Goal: Check status: Check status

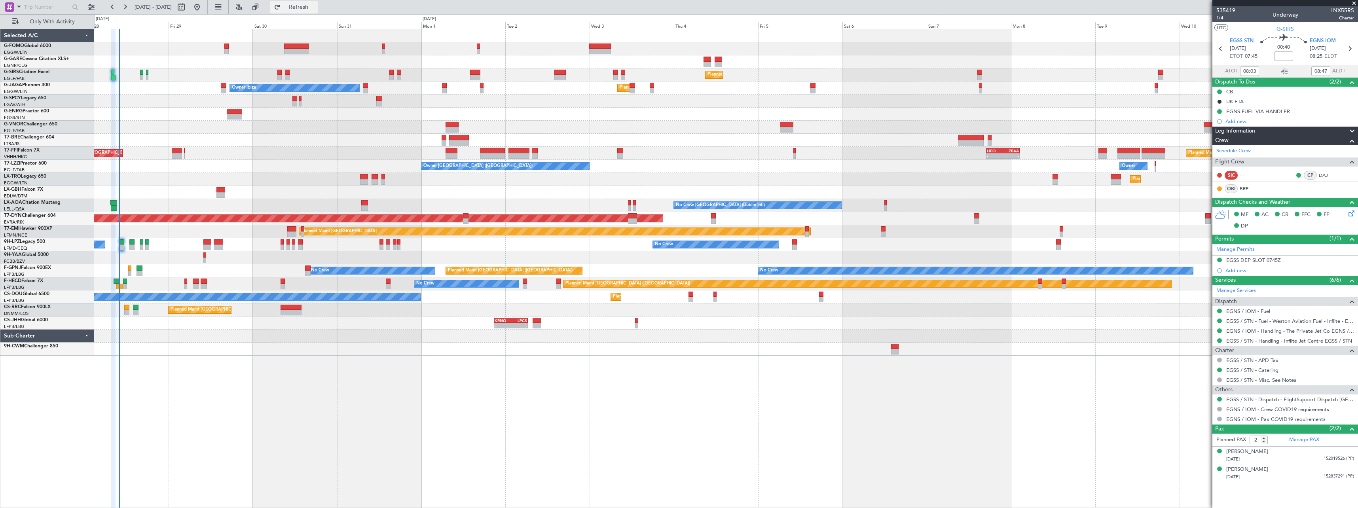
click at [315, 4] on span "Refresh" at bounding box center [298, 7] width 33 height 6
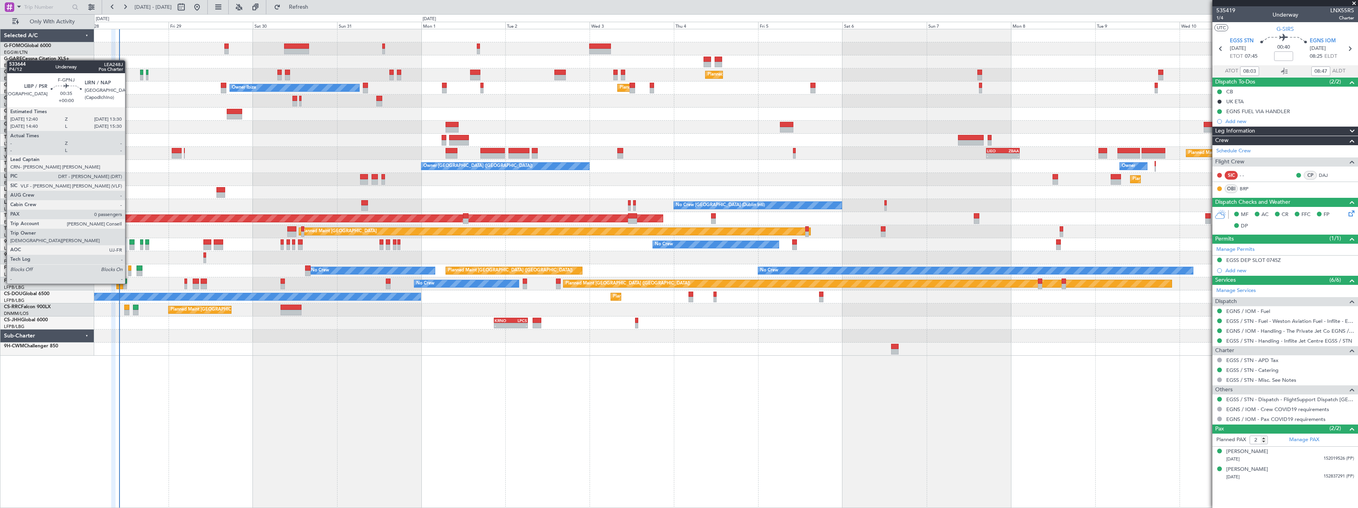
click at [129, 269] on div at bounding box center [129, 269] width 3 height 6
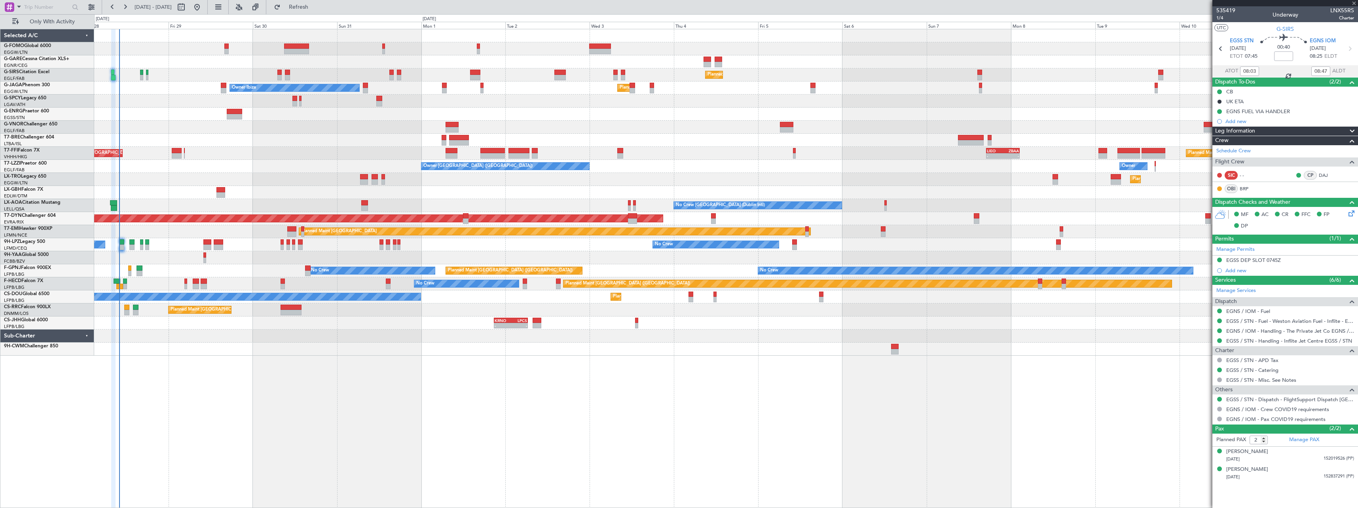
type input "0"
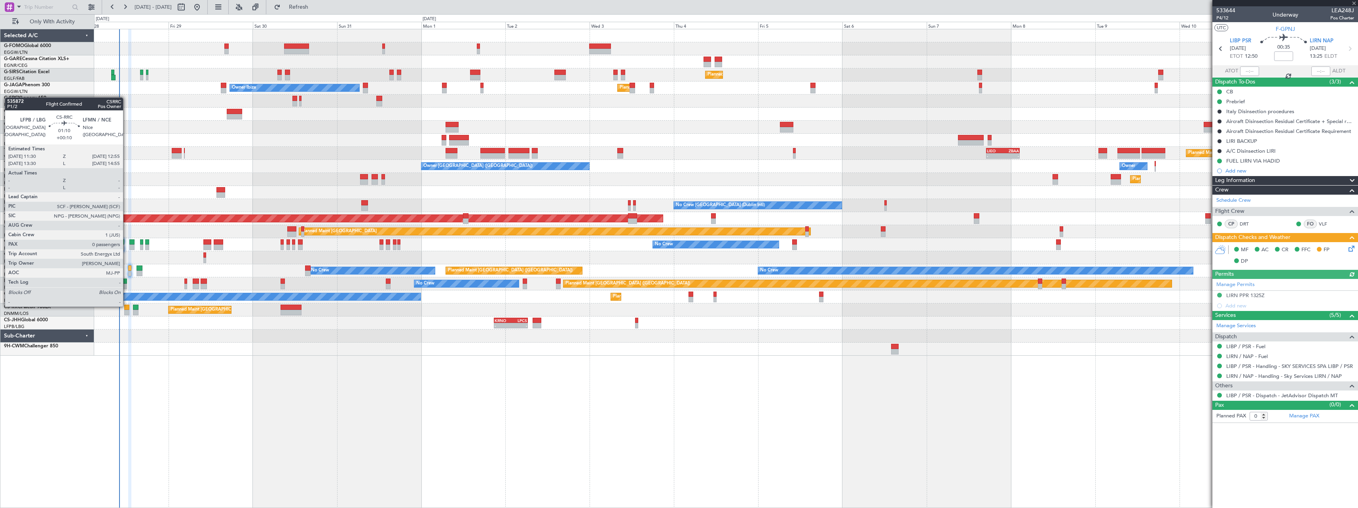
click at [127, 306] on div at bounding box center [126, 308] width 5 height 6
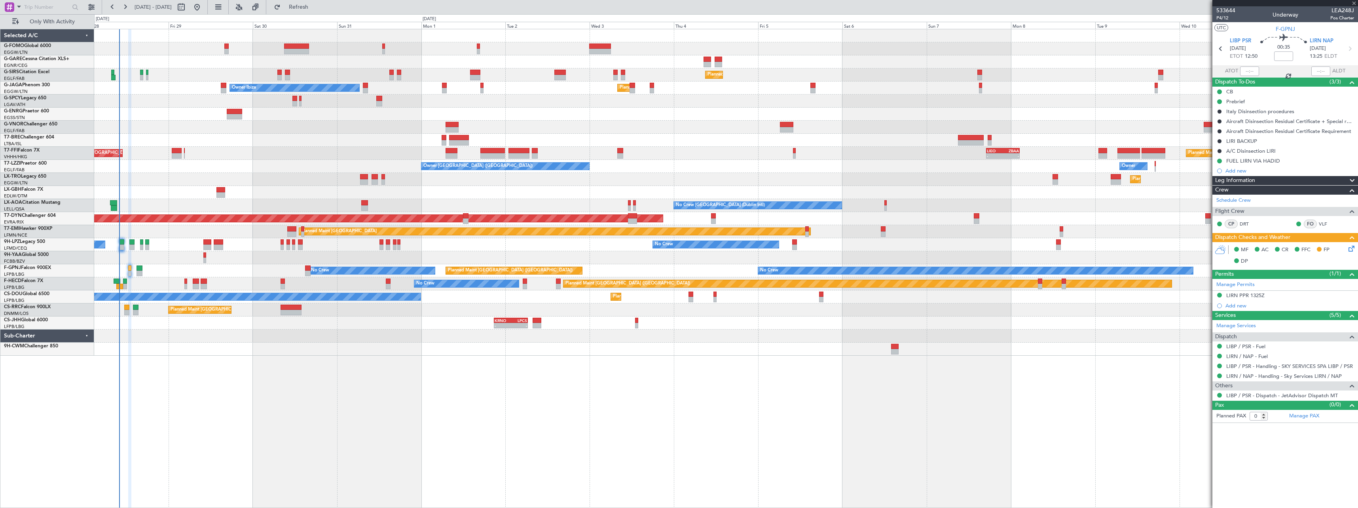
type input "+00:10"
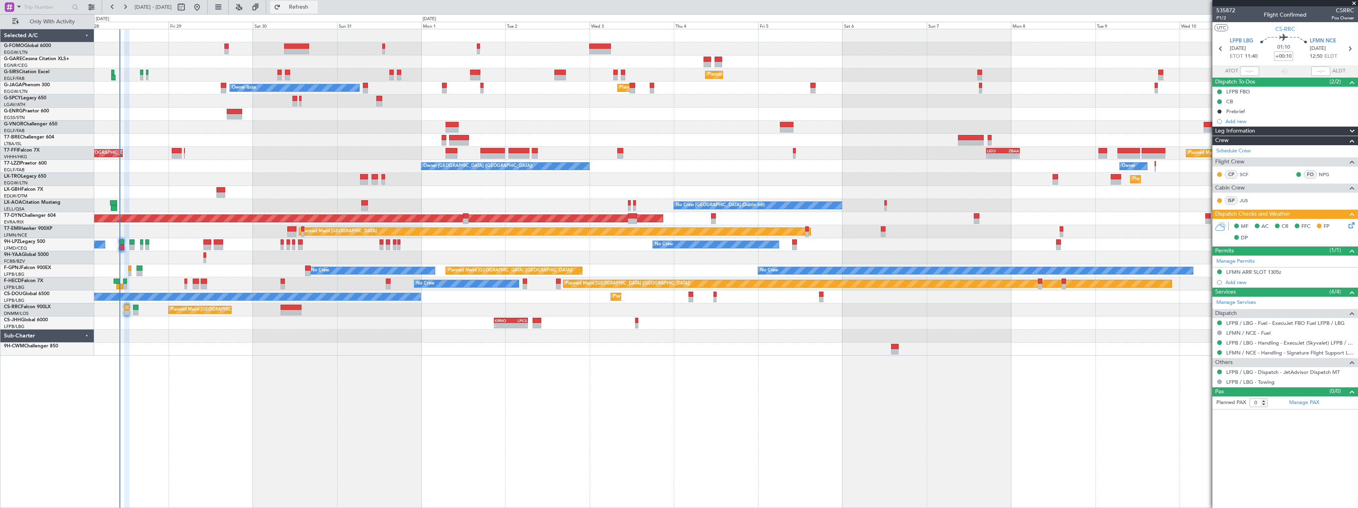
click at [315, 10] on span "Refresh" at bounding box center [298, 7] width 33 height 6
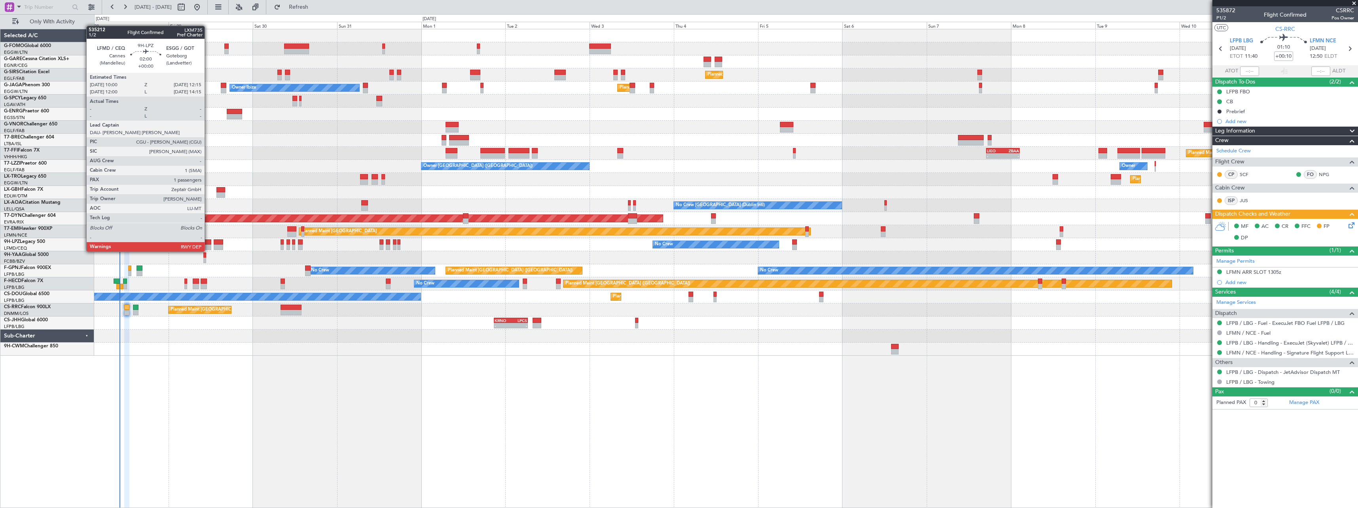
click at [208, 244] on div at bounding box center [207, 242] width 8 height 6
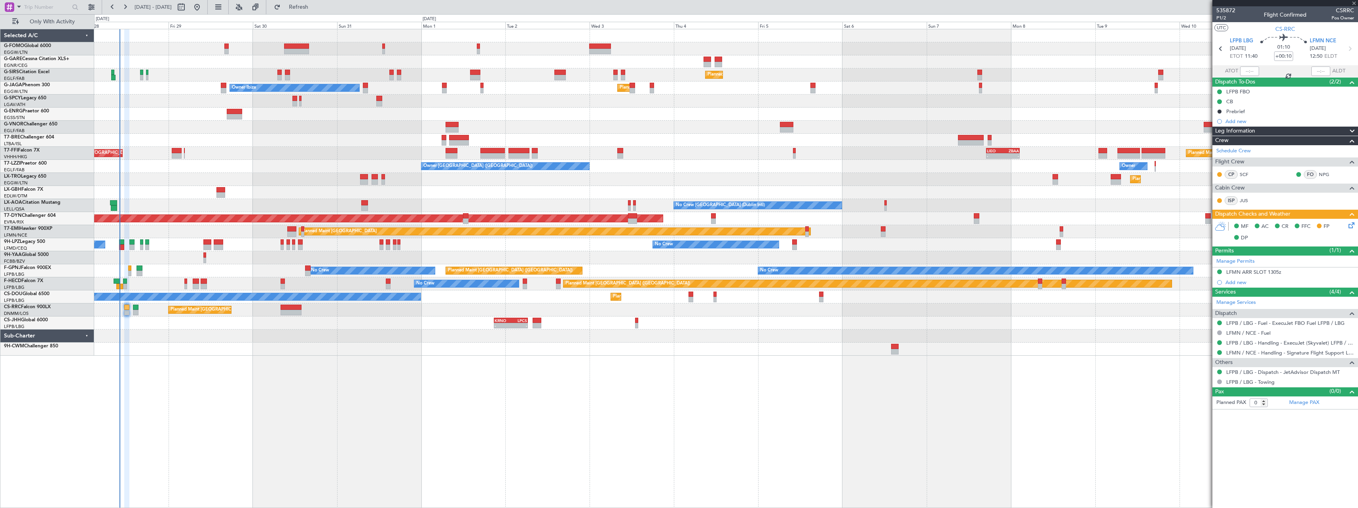
type input "1"
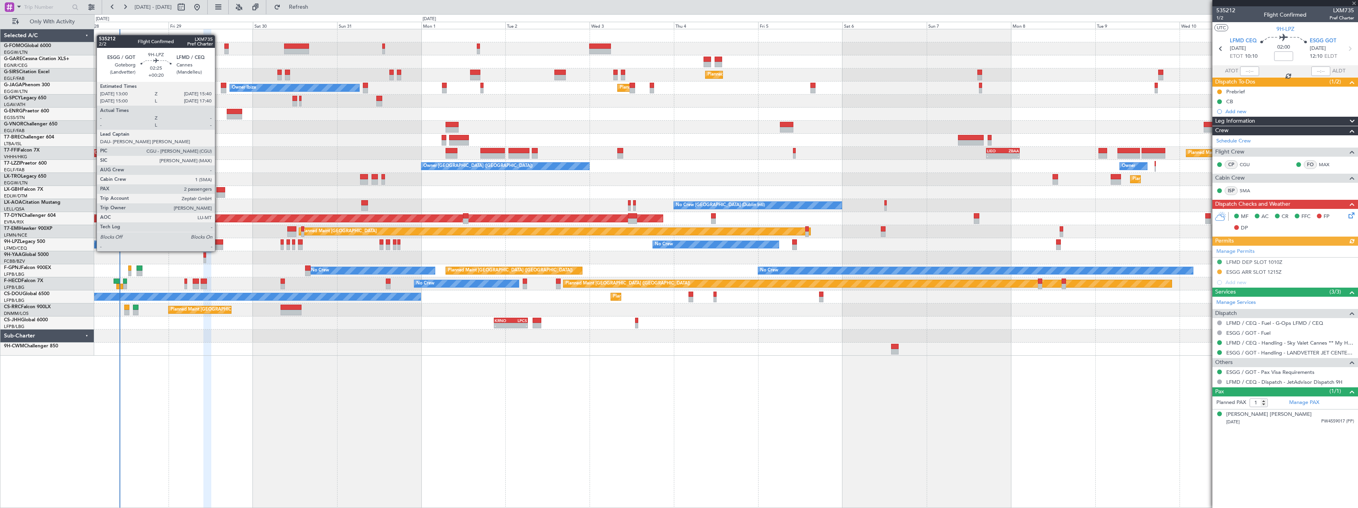
click at [218, 243] on div at bounding box center [218, 242] width 9 height 6
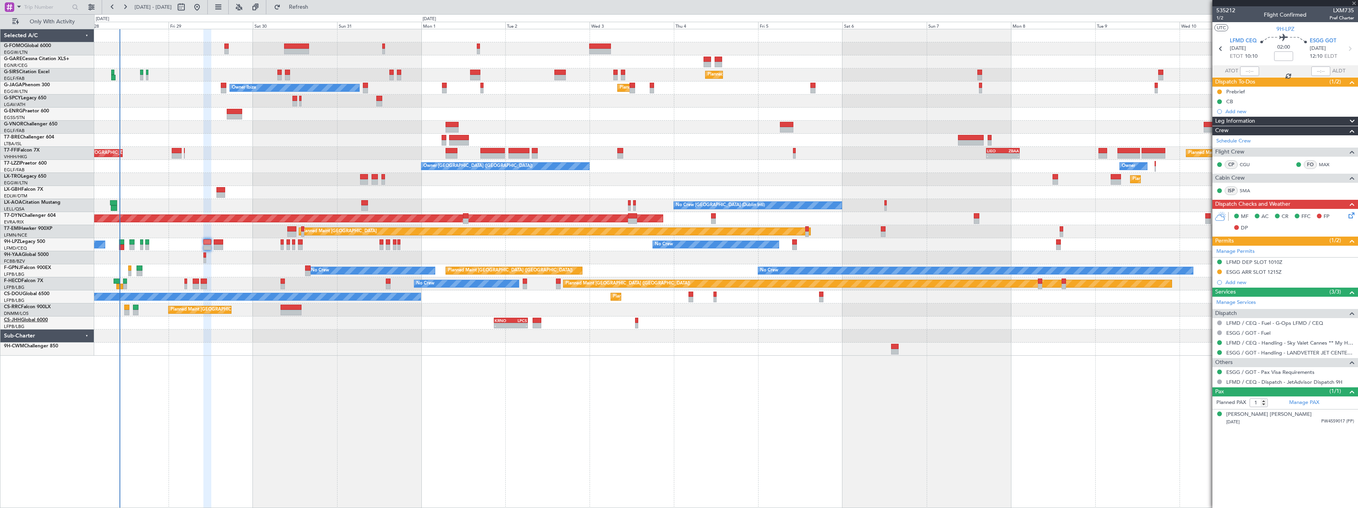
type input "+00:20"
type input "2"
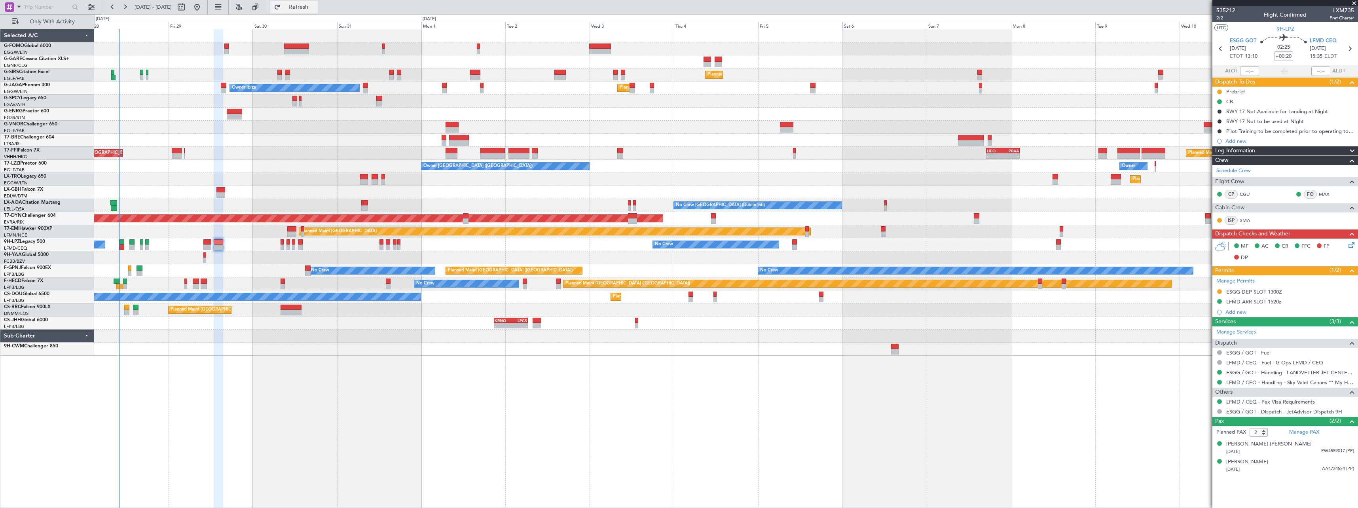
click at [315, 8] on span "Refresh" at bounding box center [298, 7] width 33 height 6
click at [315, 9] on span "Refresh" at bounding box center [298, 7] width 33 height 6
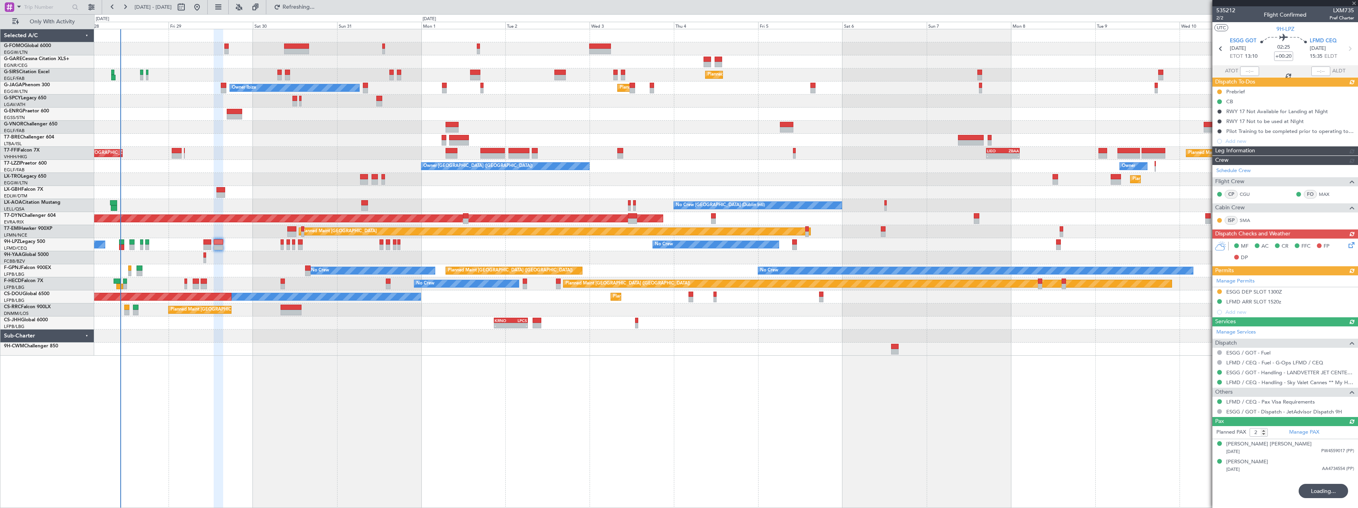
click at [293, 48] on div at bounding box center [296, 47] width 25 height 6
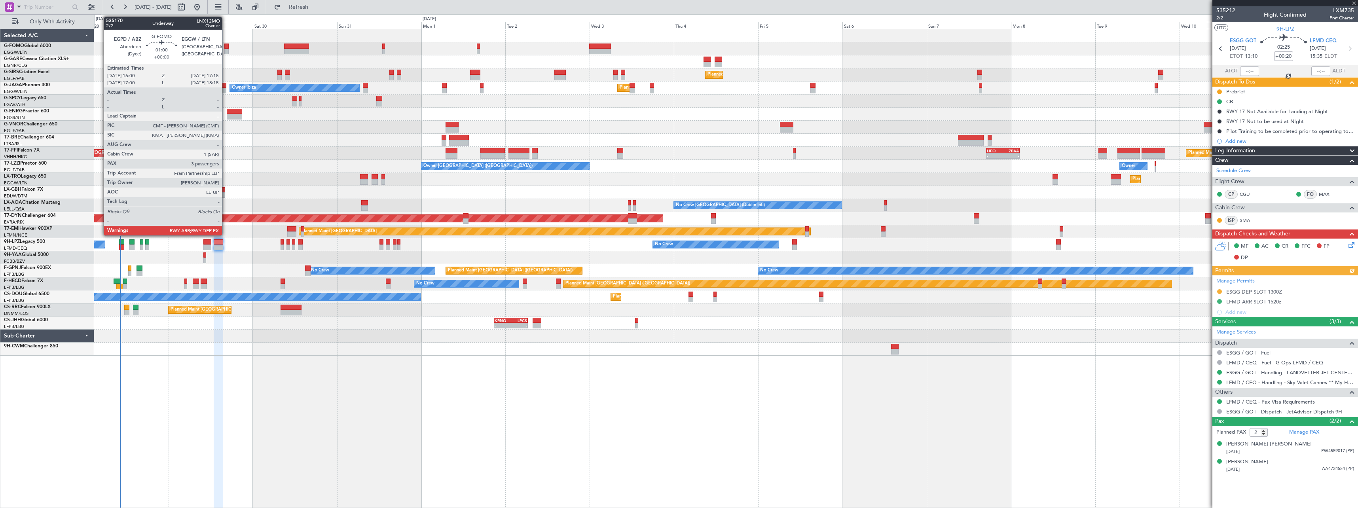
type input "+00:10"
type input "1"
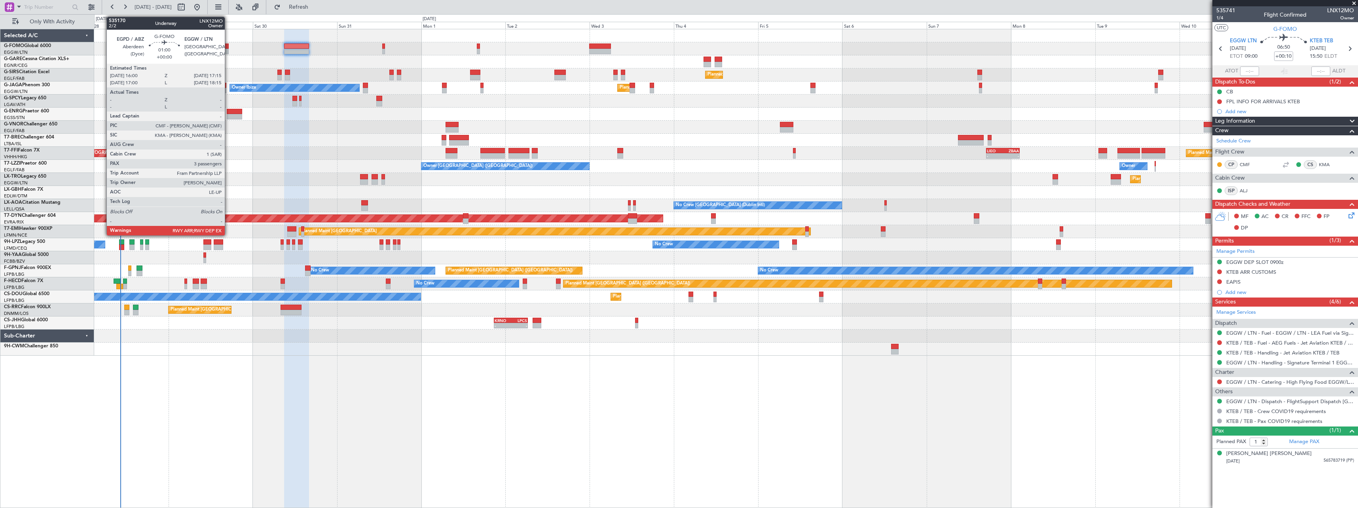
click at [228, 46] on div at bounding box center [226, 47] width 5 height 6
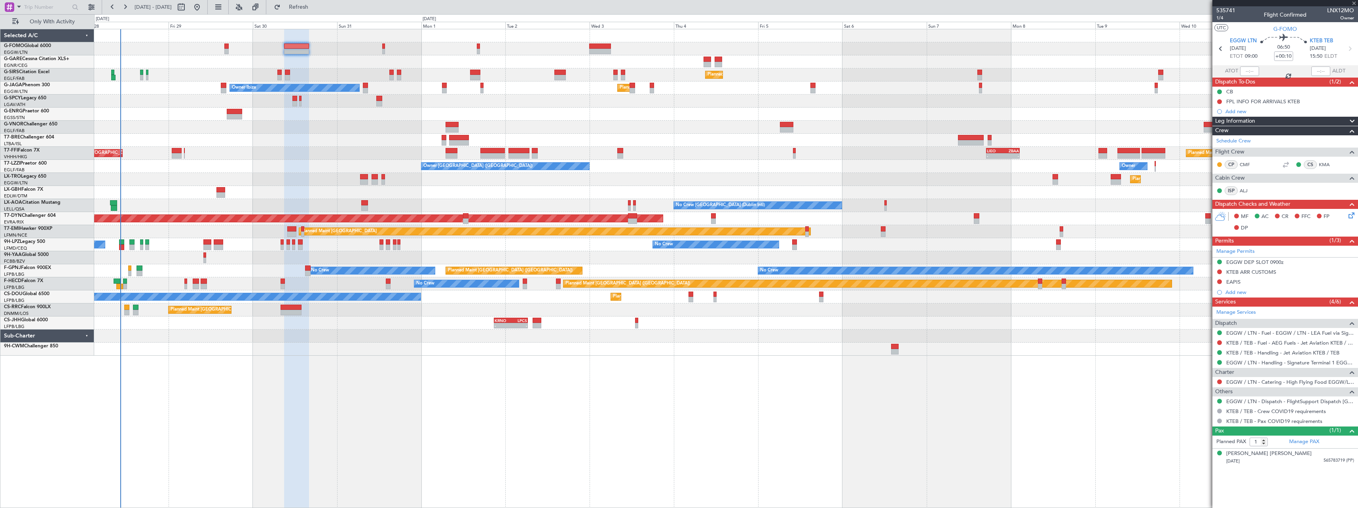
type input "3"
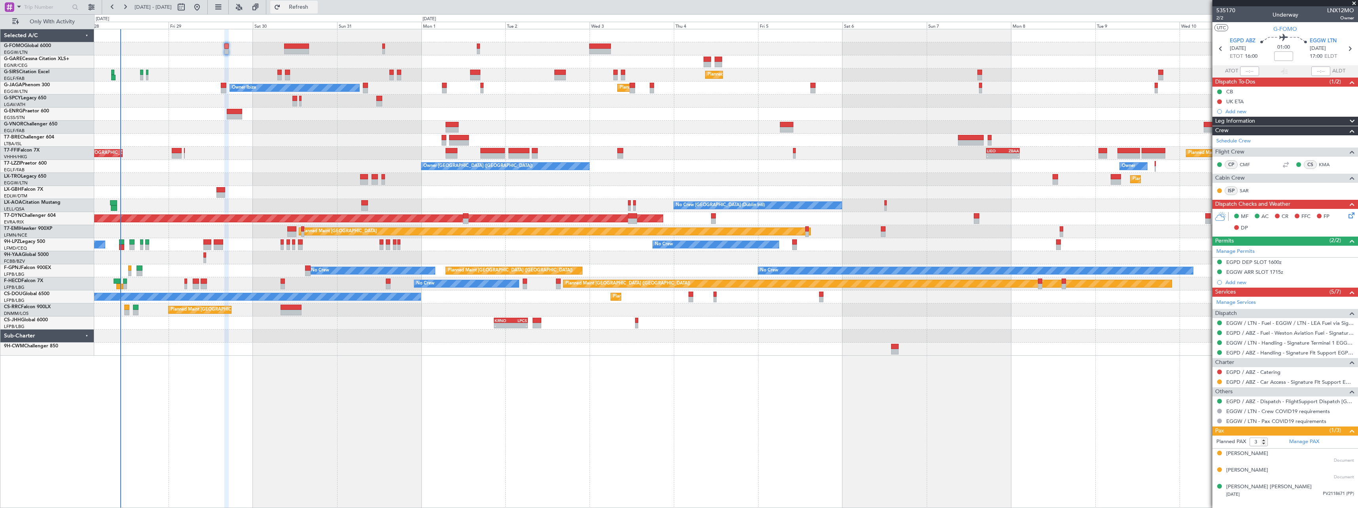
click at [315, 7] on span "Refresh" at bounding box center [298, 7] width 33 height 6
click at [315, 4] on span "Refresh" at bounding box center [298, 7] width 33 height 6
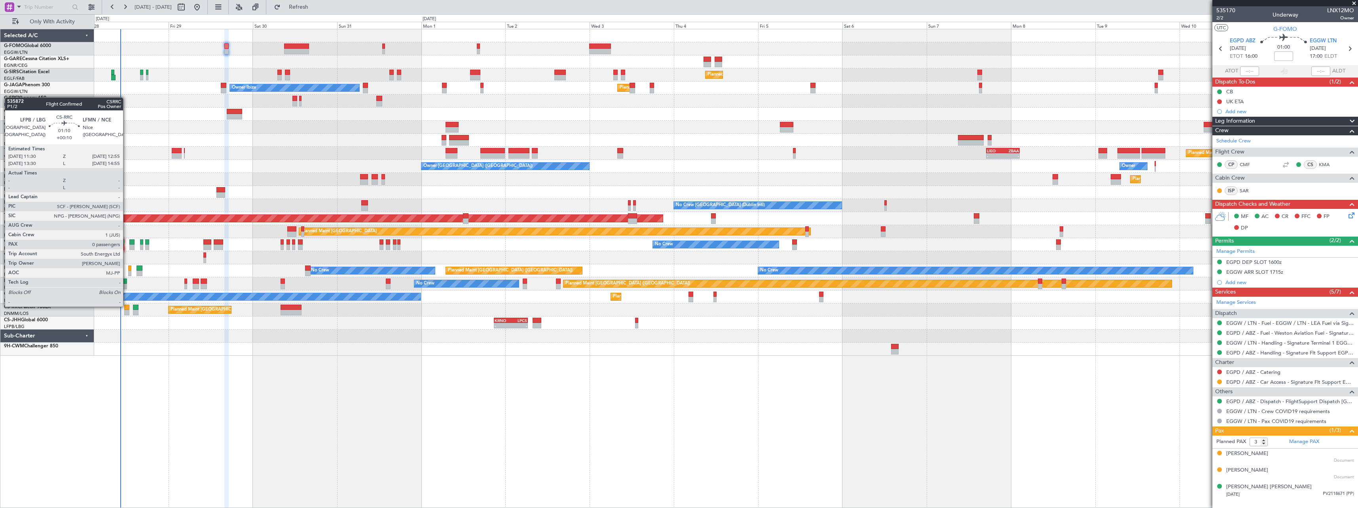
click at [127, 306] on div at bounding box center [126, 308] width 5 height 6
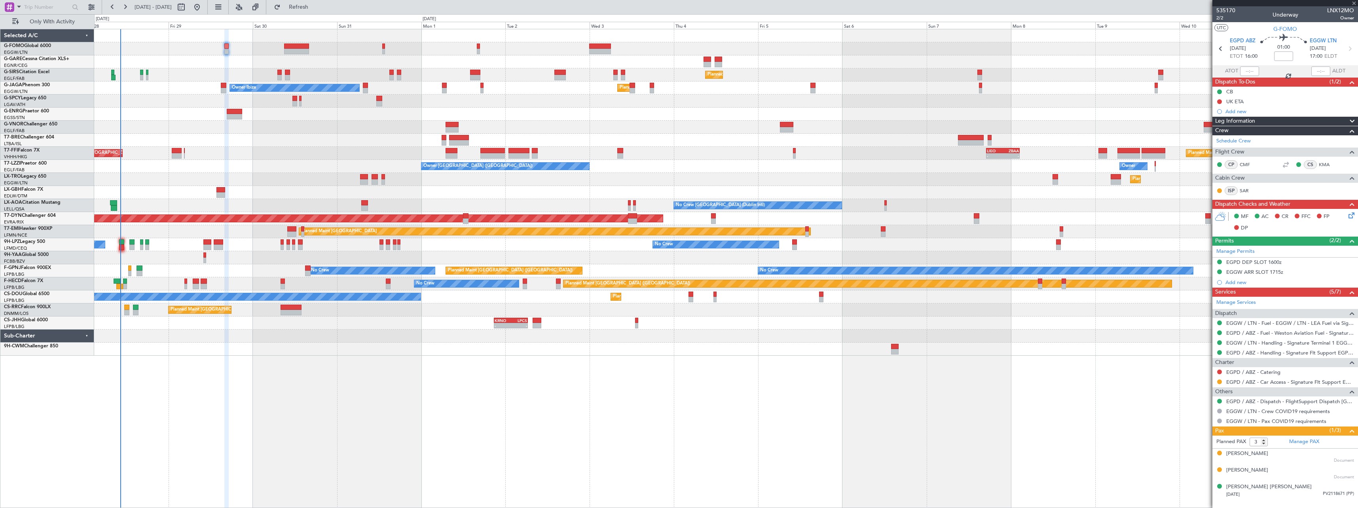
type input "+00:10"
type input "0"
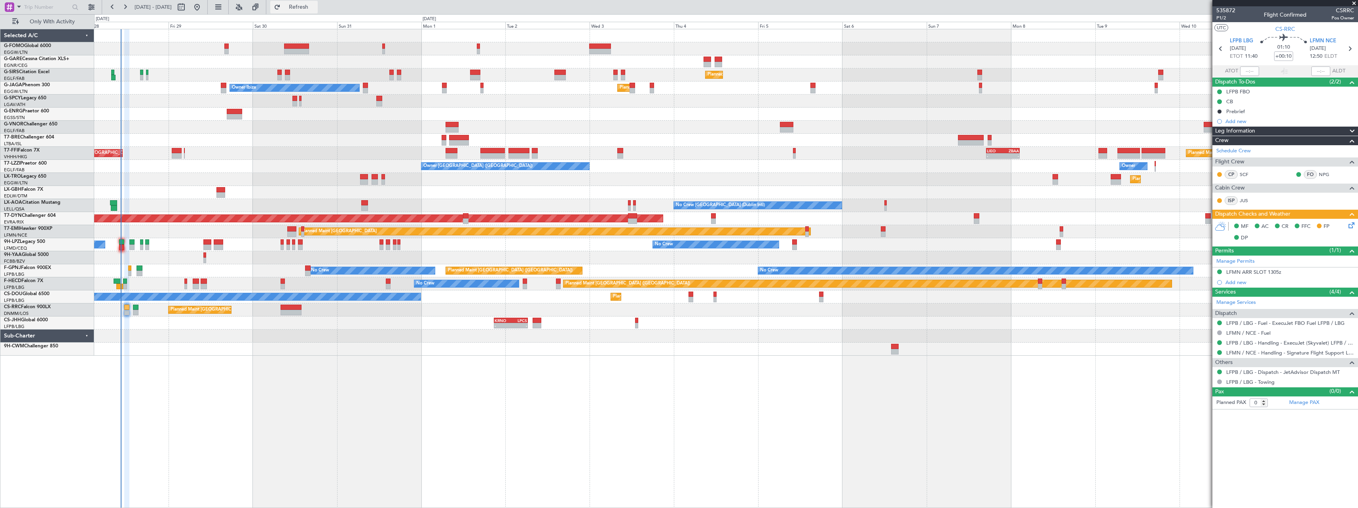
click at [315, 7] on span "Refresh" at bounding box center [298, 7] width 33 height 6
click at [315, 6] on span "Refresh" at bounding box center [298, 7] width 33 height 6
click at [315, 9] on span "Refresh" at bounding box center [298, 7] width 33 height 6
click at [397, 404] on div "Planned Maint [GEOGRAPHIC_DATA] ([GEOGRAPHIC_DATA]) Unplanned Maint [GEOGRAPHIC…" at bounding box center [726, 268] width 1264 height 479
click at [315, 6] on span "Refresh" at bounding box center [298, 7] width 33 height 6
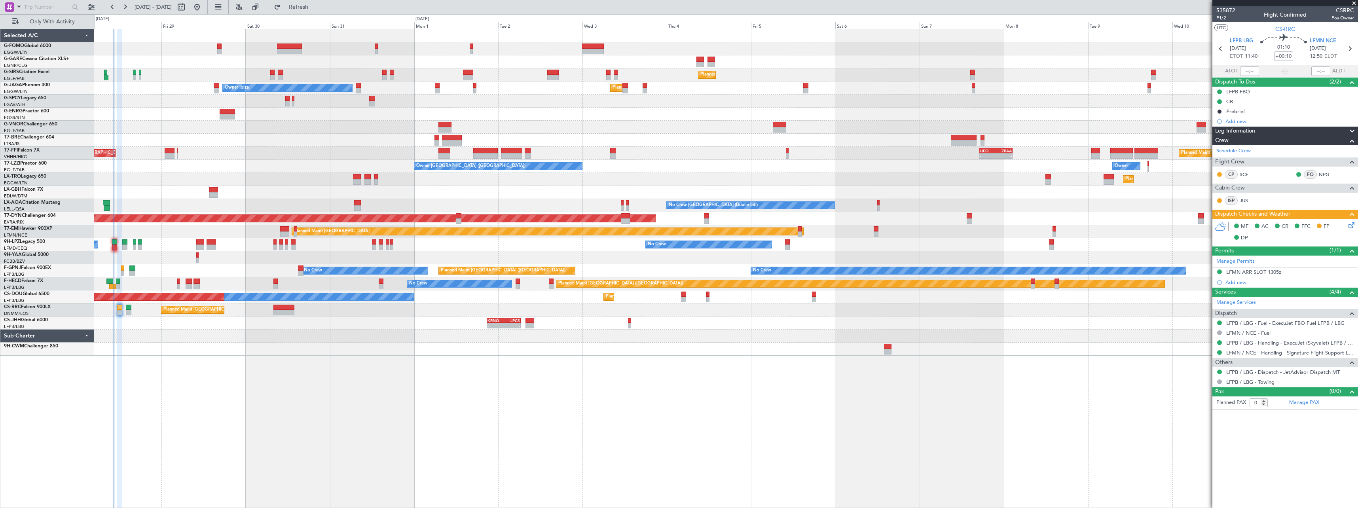
click at [243, 142] on div "Planned Maint Warsaw ([GEOGRAPHIC_DATA])" at bounding box center [726, 140] width 1264 height 13
click at [315, 8] on span "Refresh" at bounding box center [298, 7] width 33 height 6
click at [315, 6] on span "Refresh" at bounding box center [298, 7] width 33 height 6
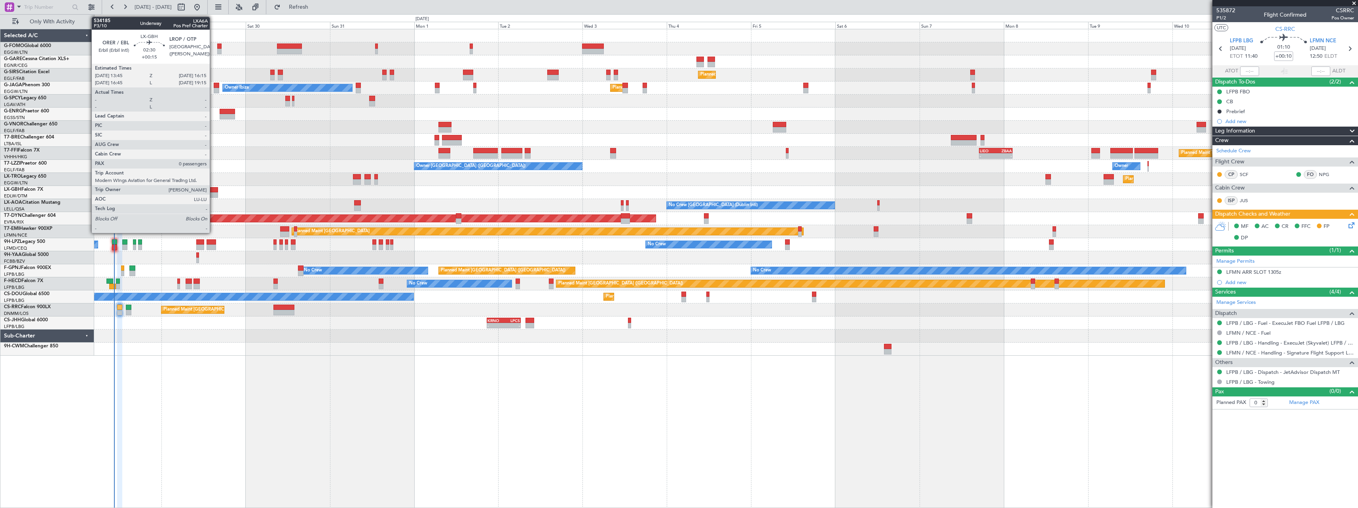
click at [213, 190] on div at bounding box center [213, 190] width 9 height 6
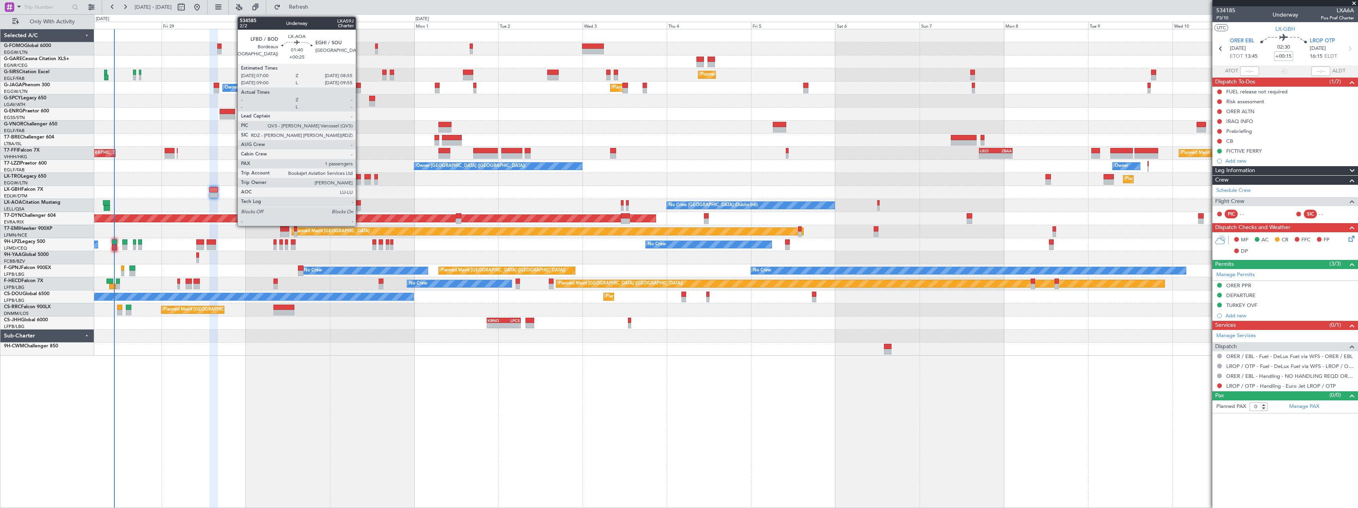
click at [359, 204] on div at bounding box center [357, 203] width 7 height 6
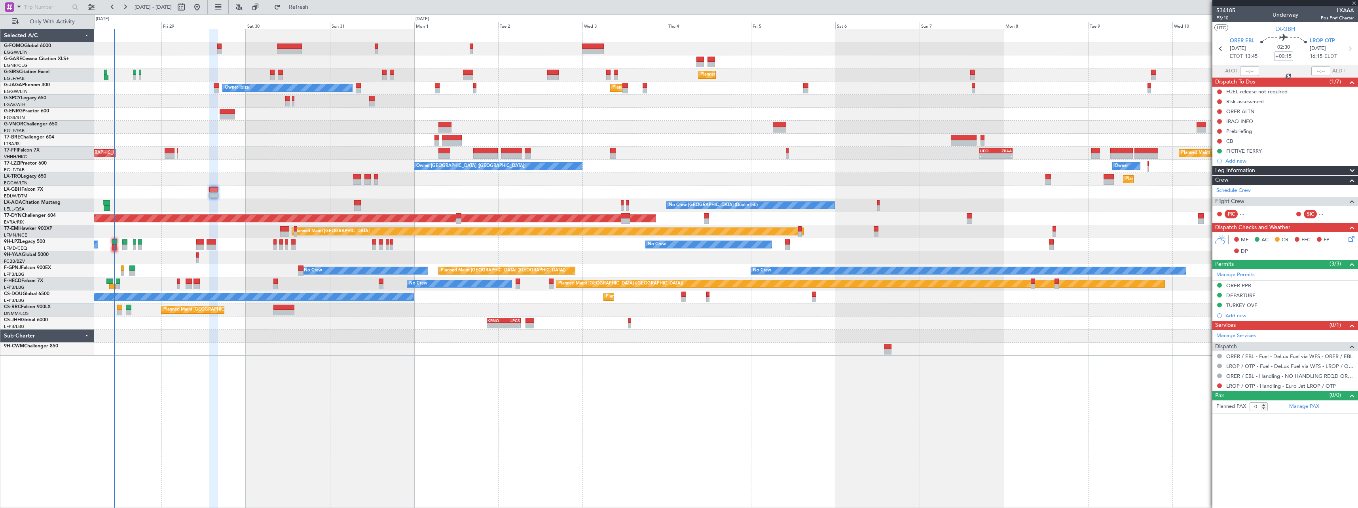
type input "+00:25"
type input "1"
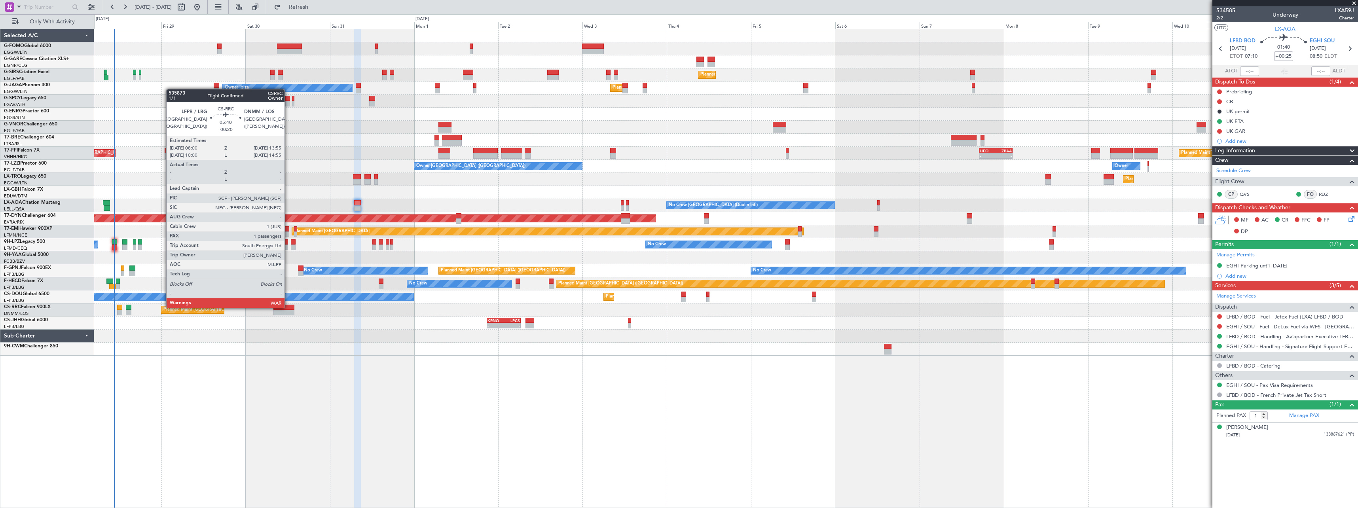
click at [288, 307] on div at bounding box center [283, 308] width 21 height 6
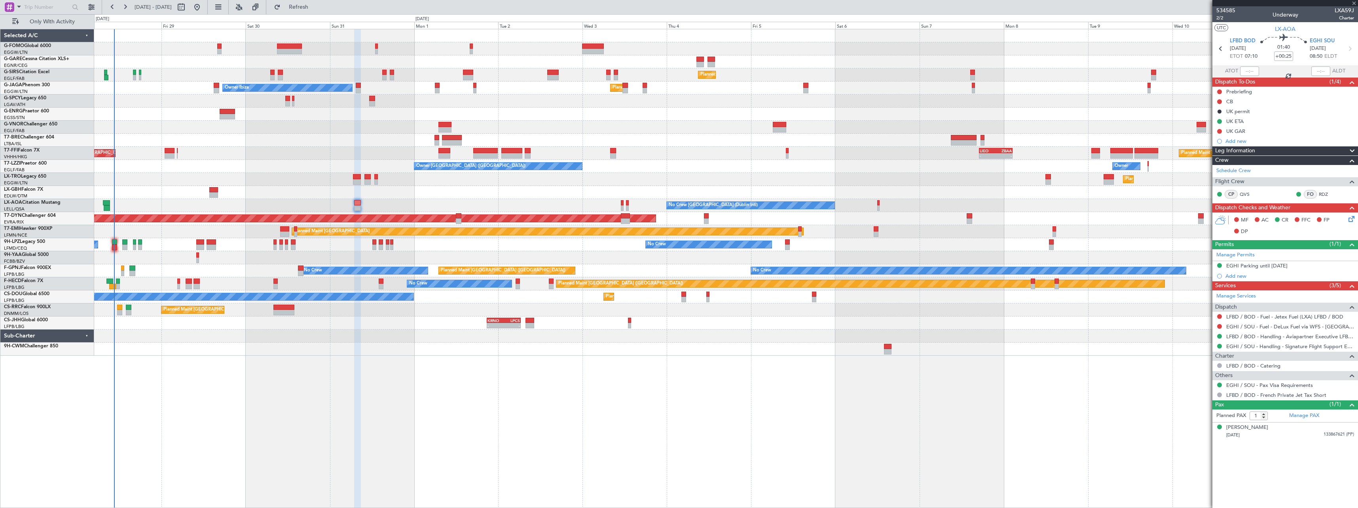
type input "-00:20"
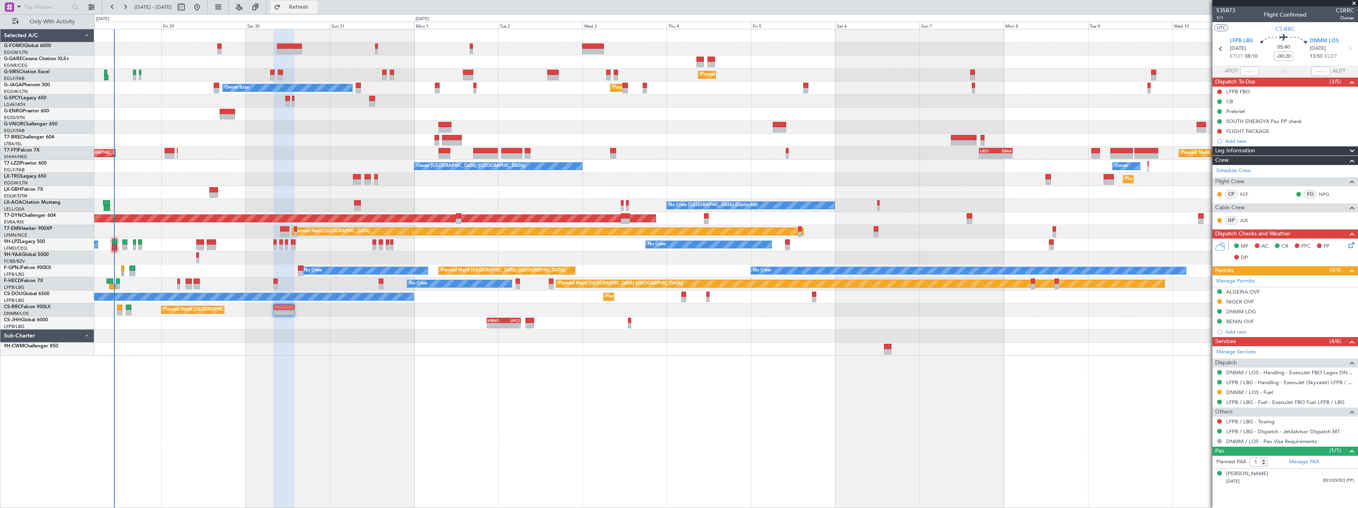
click at [315, 4] on span "Refresh" at bounding box center [298, 7] width 33 height 6
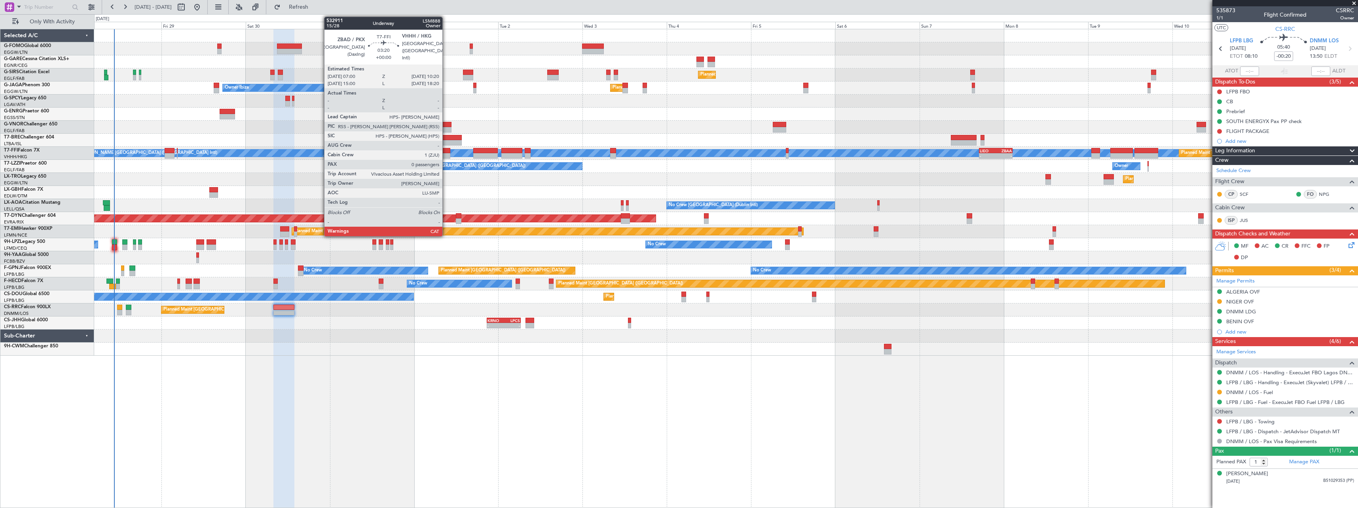
click at [446, 150] on div at bounding box center [444, 151] width 12 height 6
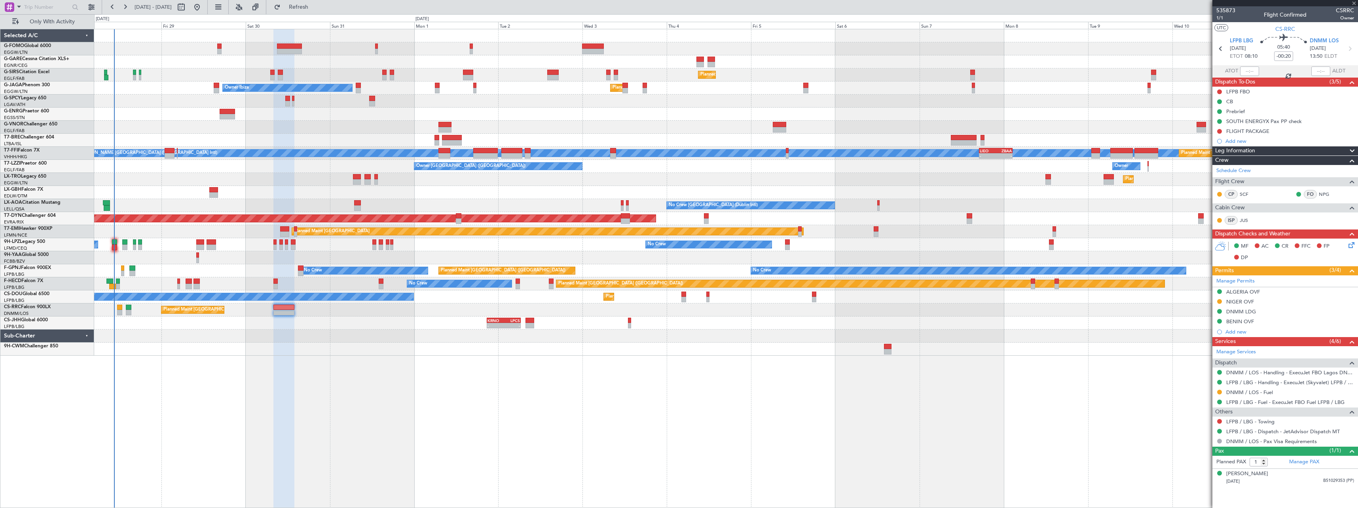
type input "0"
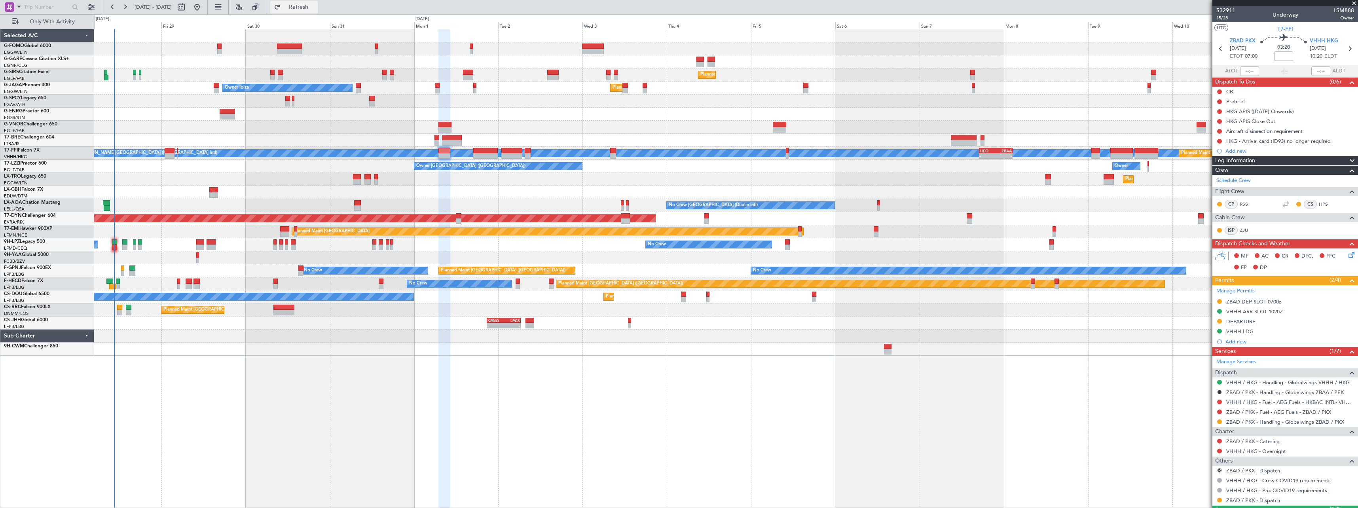
click at [315, 10] on span "Refresh" at bounding box center [298, 7] width 33 height 6
click at [315, 4] on span "Refresh" at bounding box center [298, 7] width 33 height 6
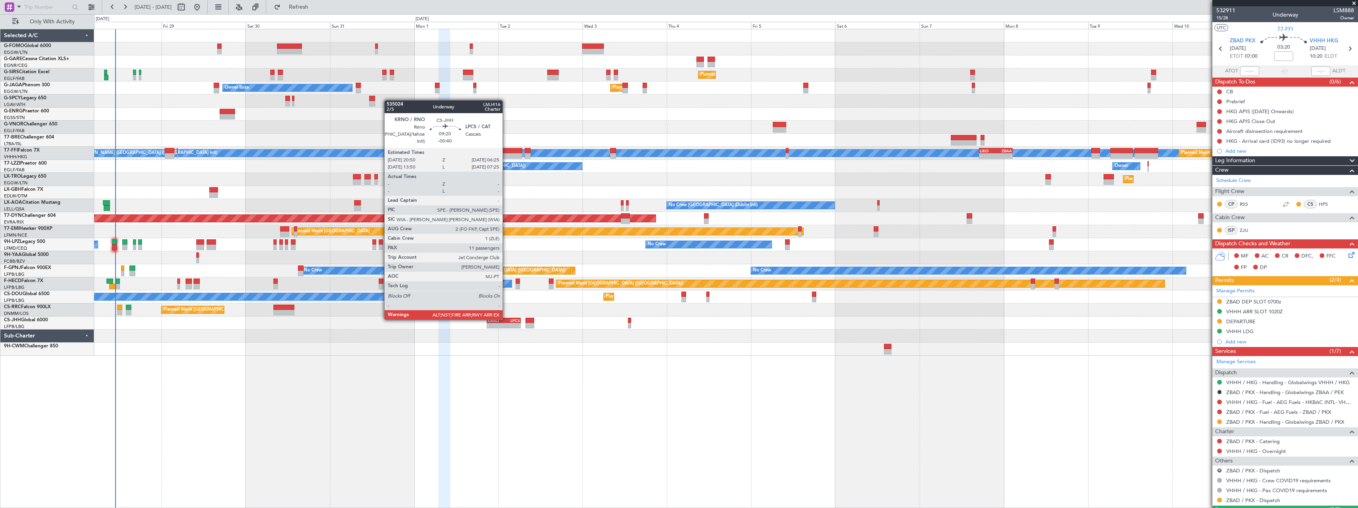
click at [506, 319] on div "LPCS" at bounding box center [512, 320] width 16 height 5
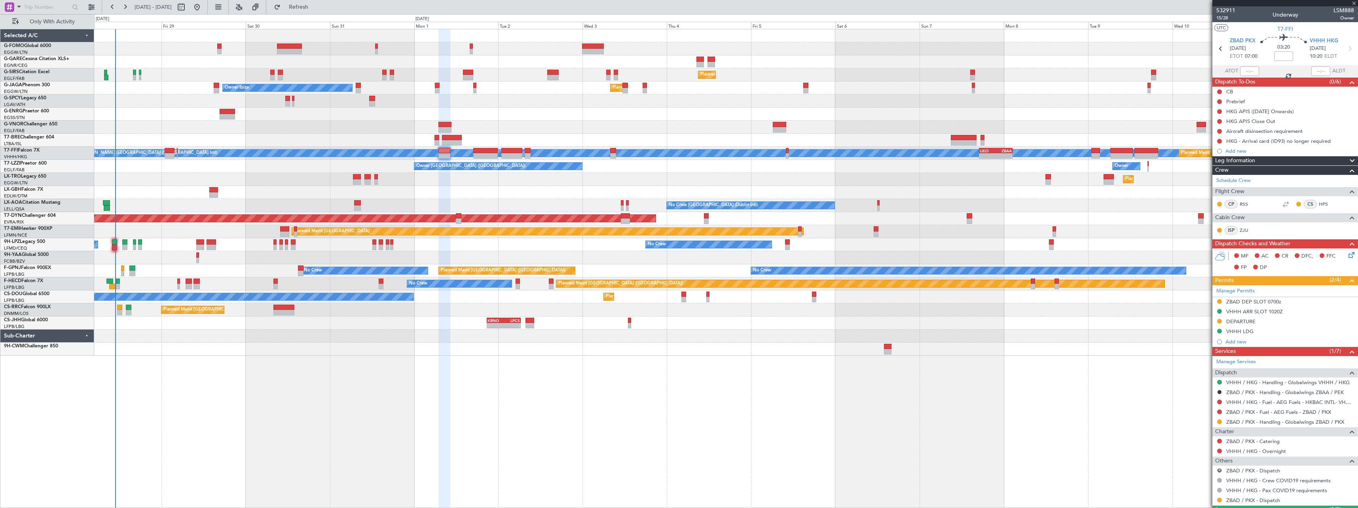
type input "-00:40"
type input "11"
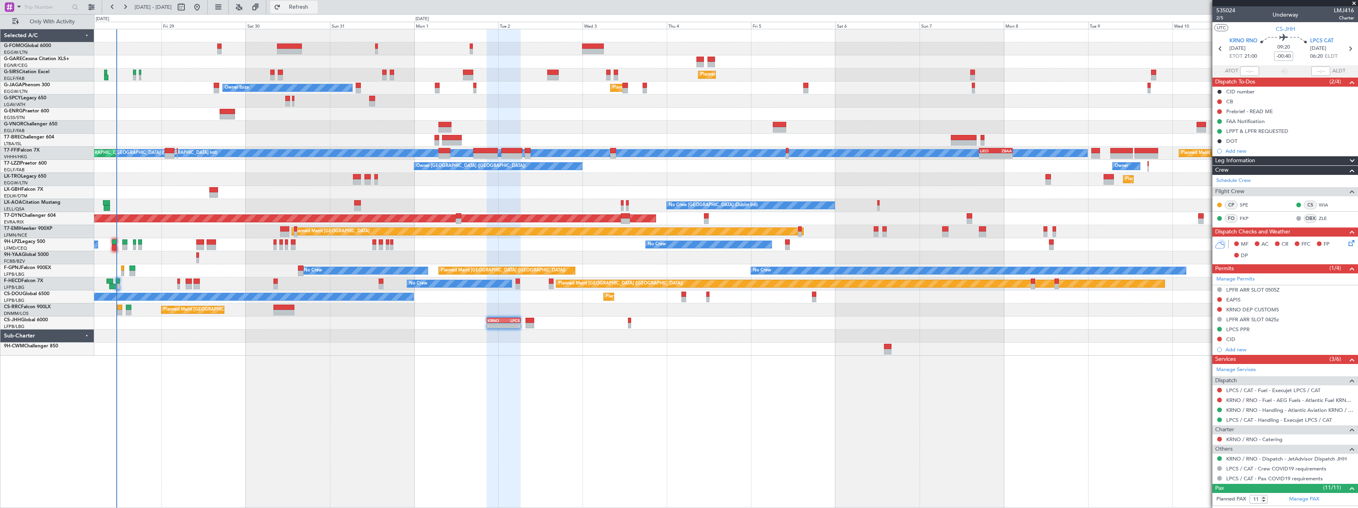
click at [315, 9] on span "Refresh" at bounding box center [298, 7] width 33 height 6
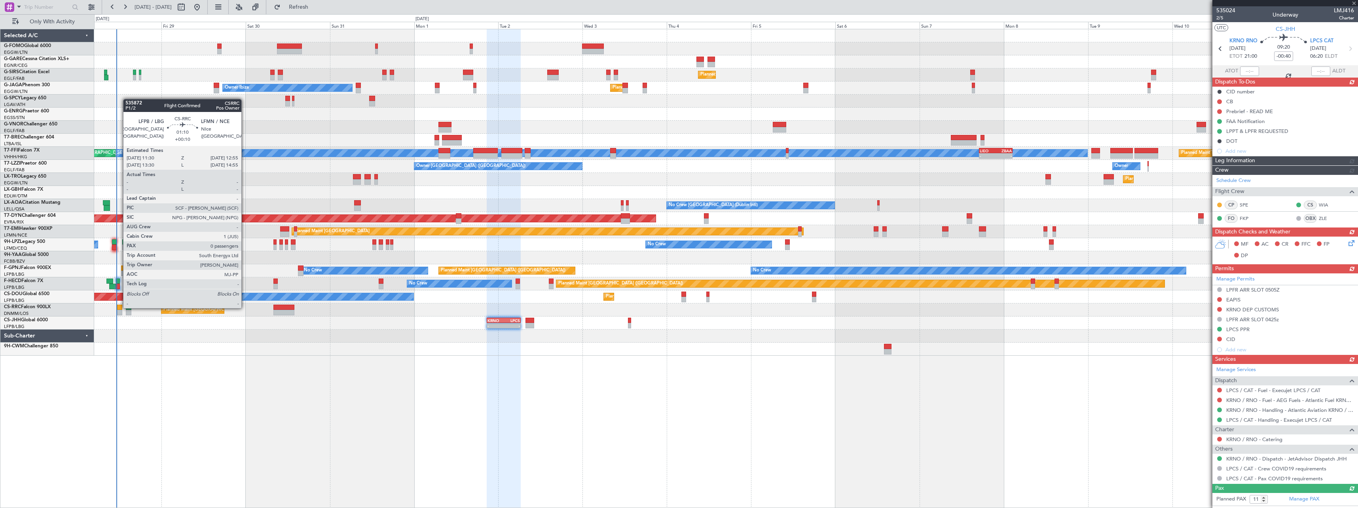
click at [119, 307] on div at bounding box center [119, 308] width 5 height 6
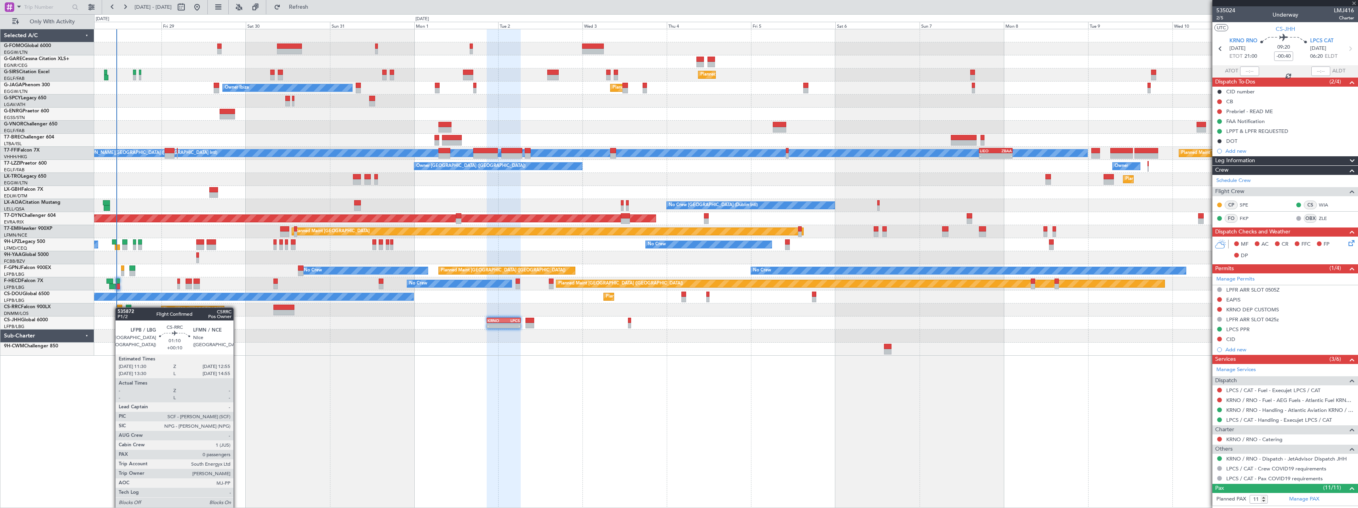
type input "+00:10"
type input "0"
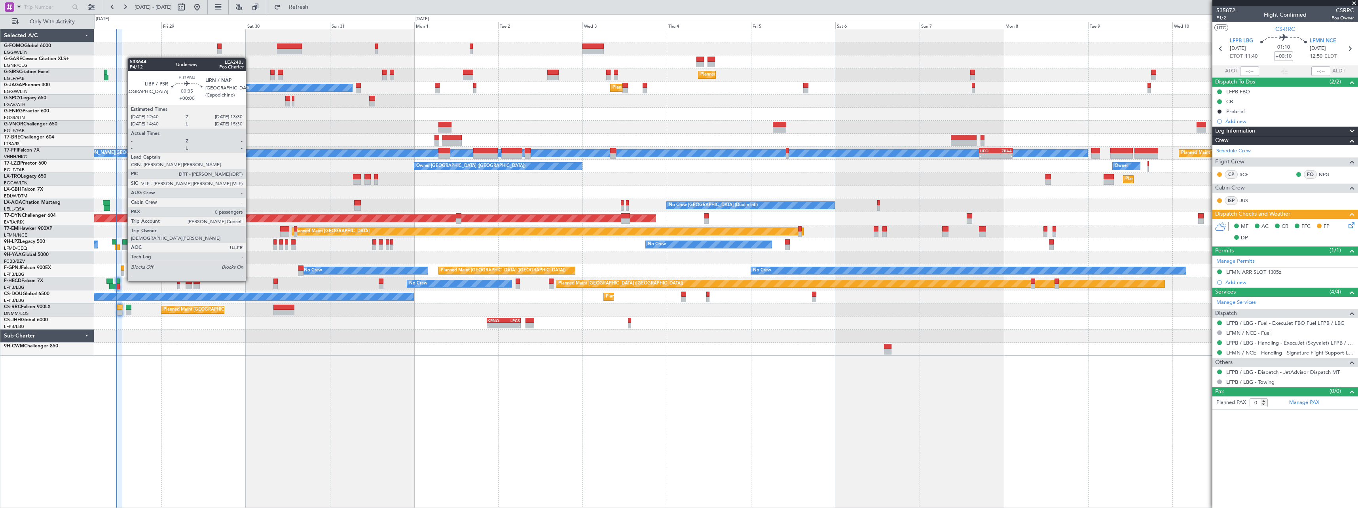
click at [123, 266] on div at bounding box center [122, 269] width 3 height 6
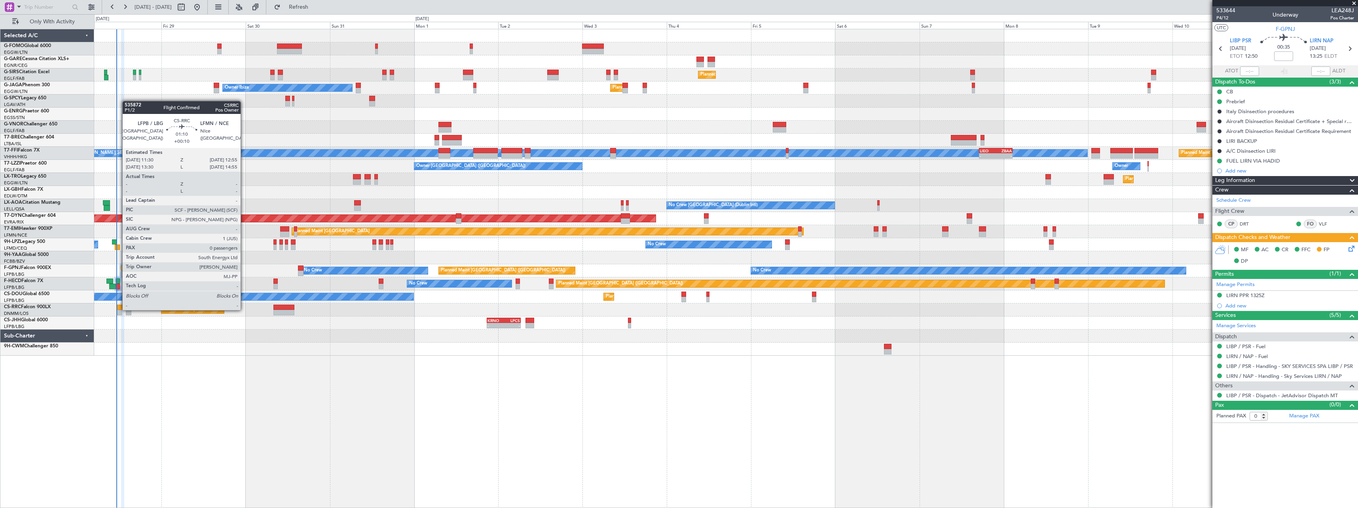
click at [118, 309] on div at bounding box center [119, 308] width 5 height 6
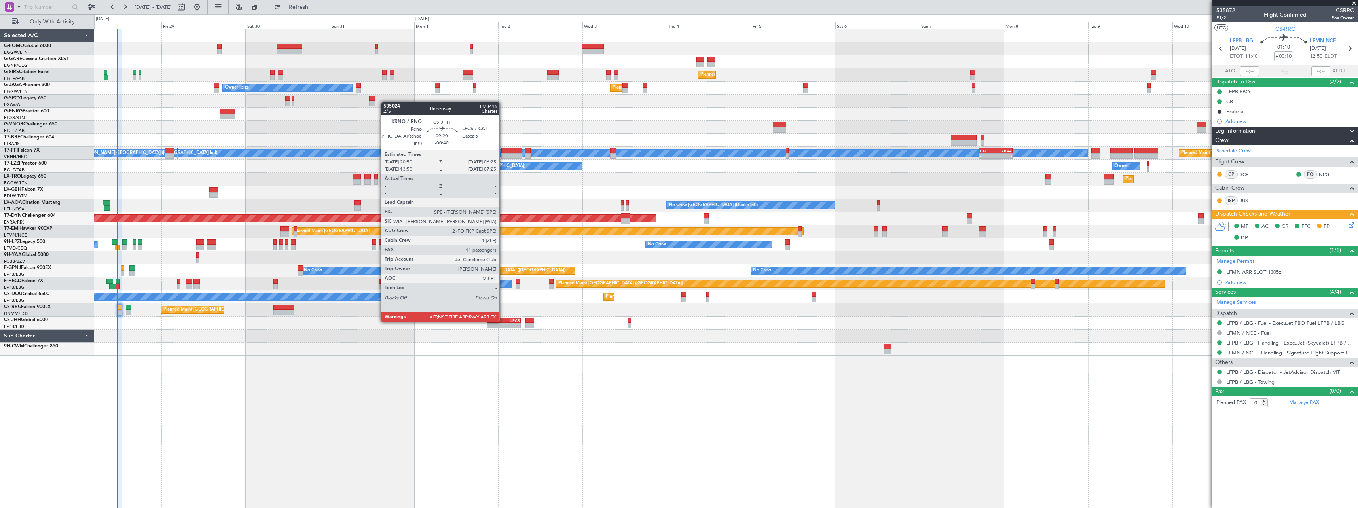
click at [503, 321] on div "KRNO" at bounding box center [496, 320] width 16 height 5
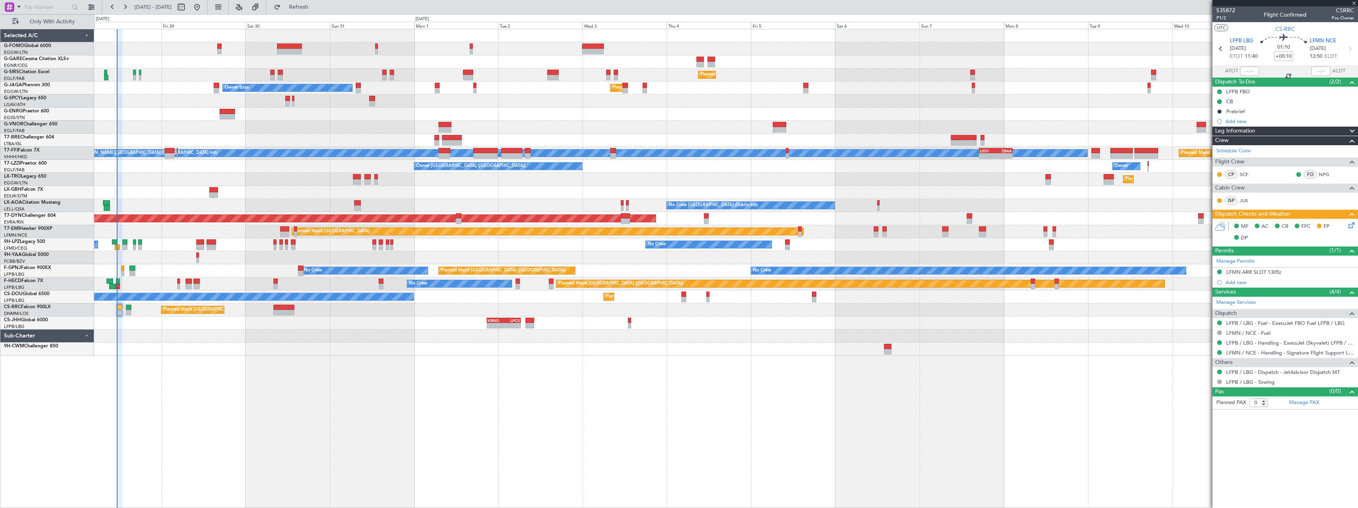
type input "-00:40"
type input "11"
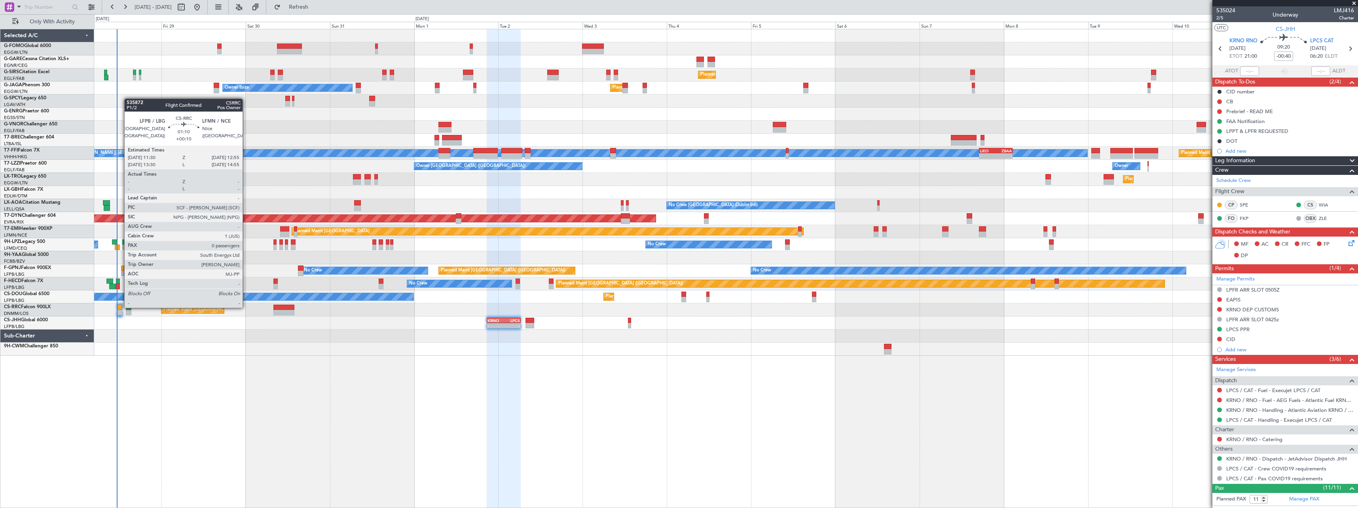
click at [120, 307] on div at bounding box center [119, 308] width 5 height 6
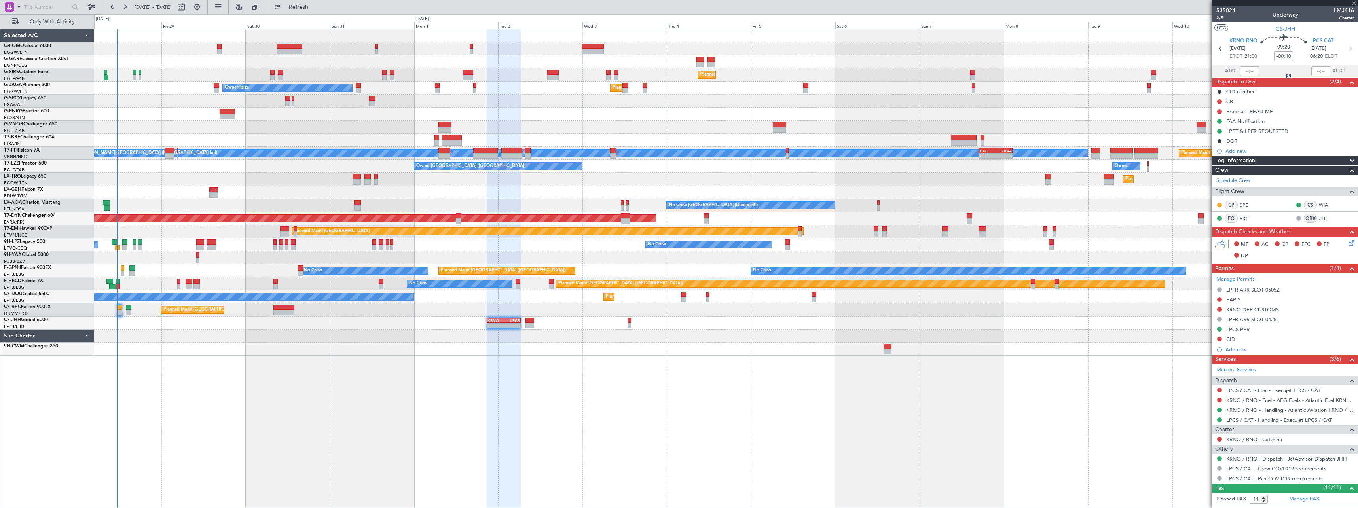
type input "+00:10"
type input "0"
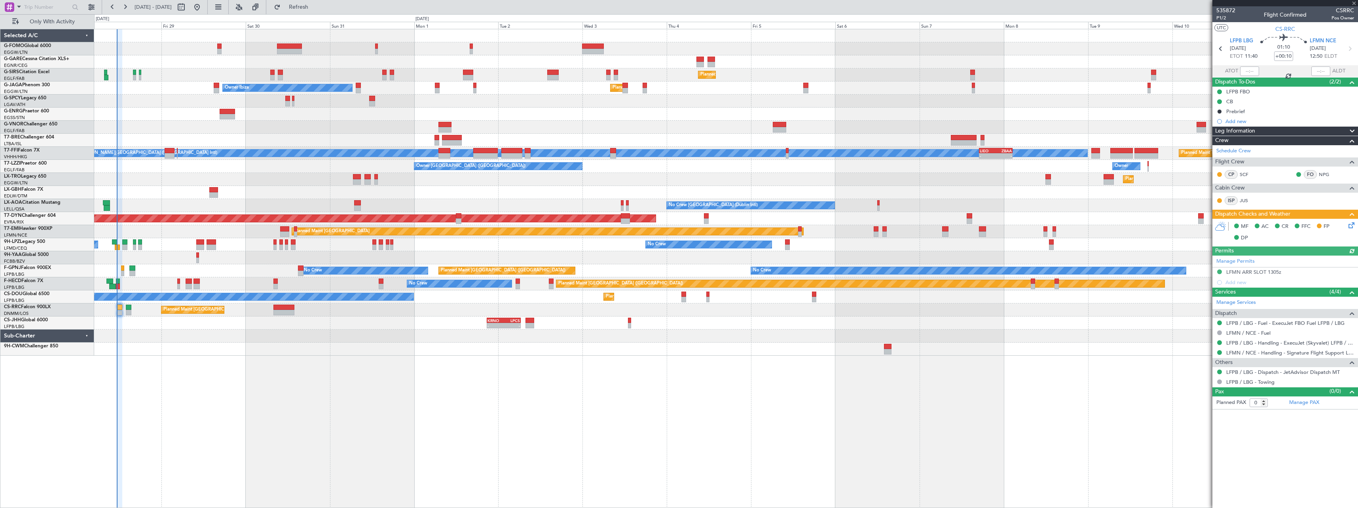
click at [1351, 226] on icon at bounding box center [1350, 224] width 6 height 6
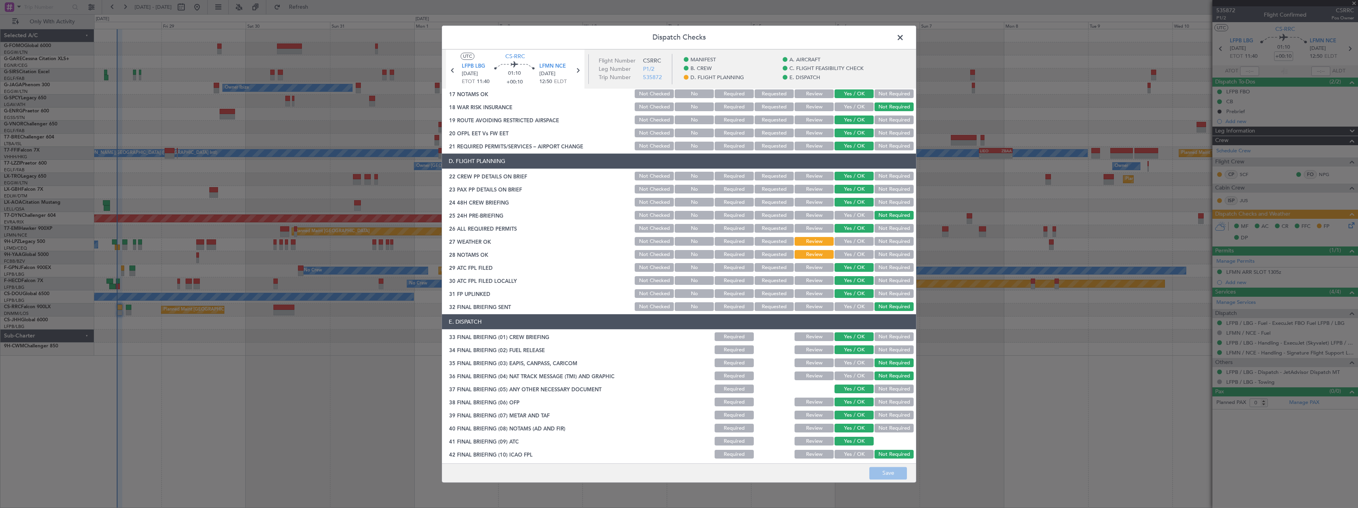
scroll to position [346, 0]
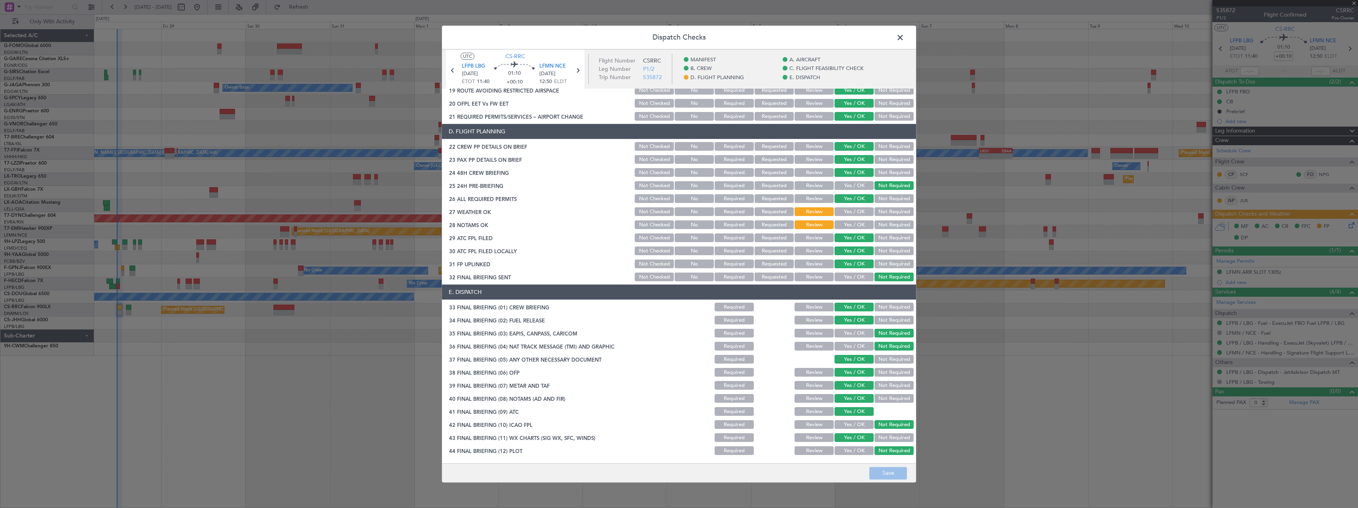
click at [904, 38] on span at bounding box center [904, 40] width 0 height 16
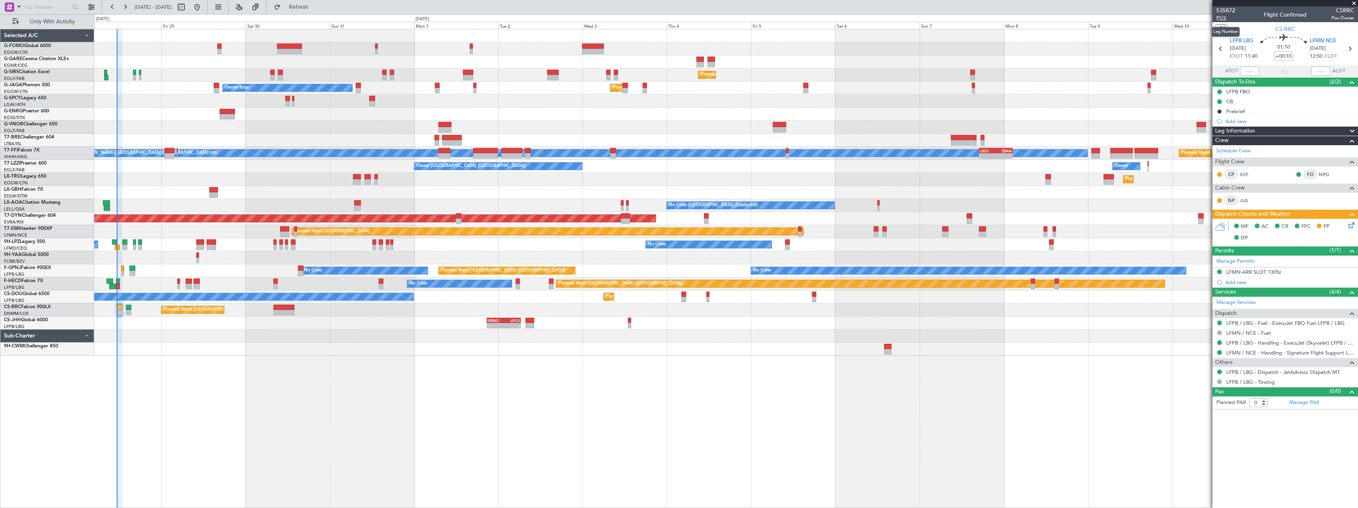
click at [1221, 17] on span "P1/2" at bounding box center [1226, 18] width 19 height 7
click at [315, 8] on span "Refresh" at bounding box center [298, 7] width 33 height 6
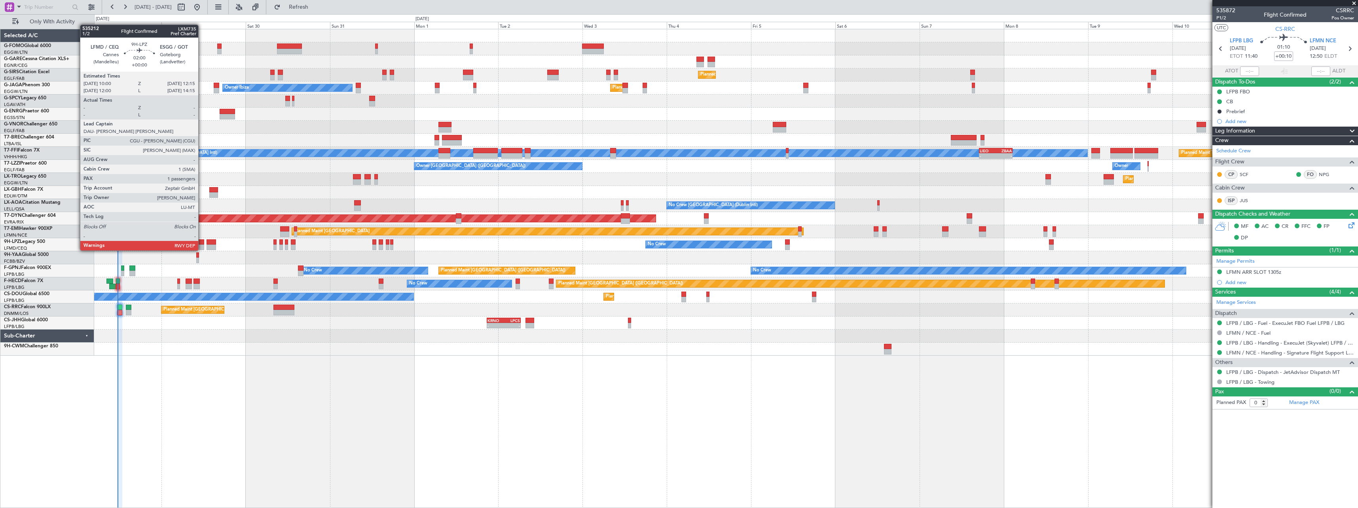
click at [202, 243] on div at bounding box center [200, 242] width 8 height 6
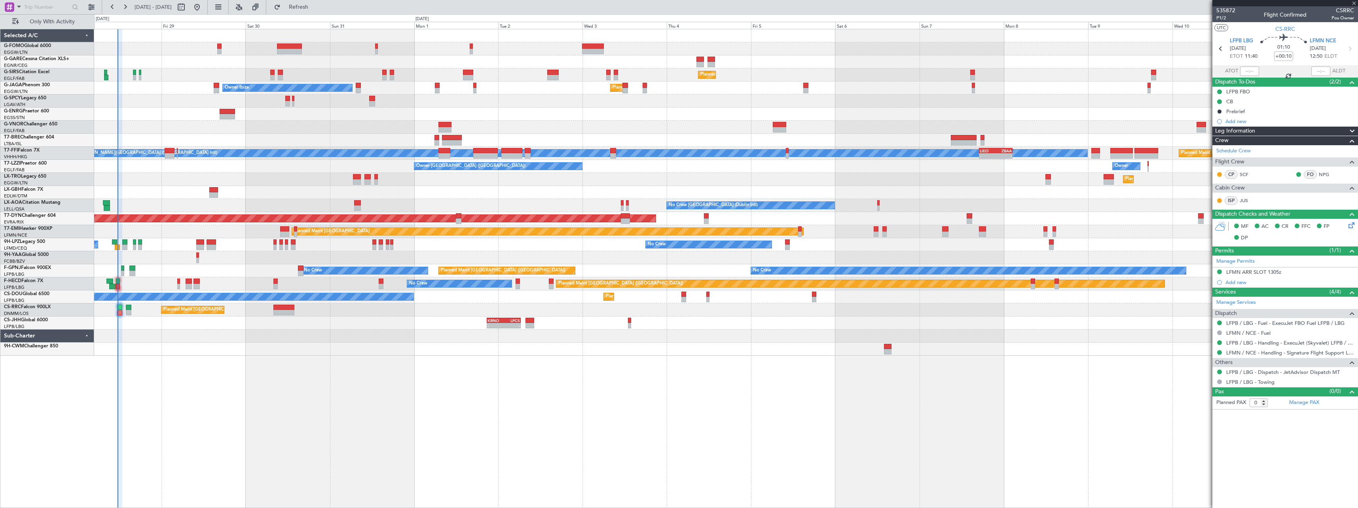
type input "1"
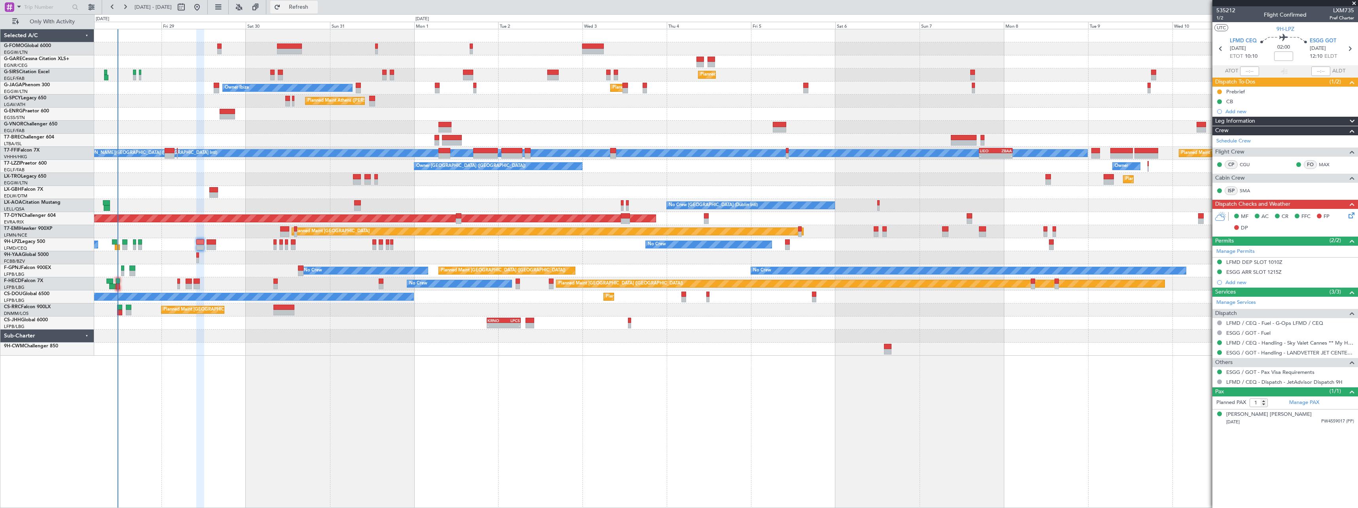
click at [315, 10] on span "Refresh" at bounding box center [298, 7] width 33 height 6
click at [315, 4] on span "Refresh" at bounding box center [298, 7] width 33 height 6
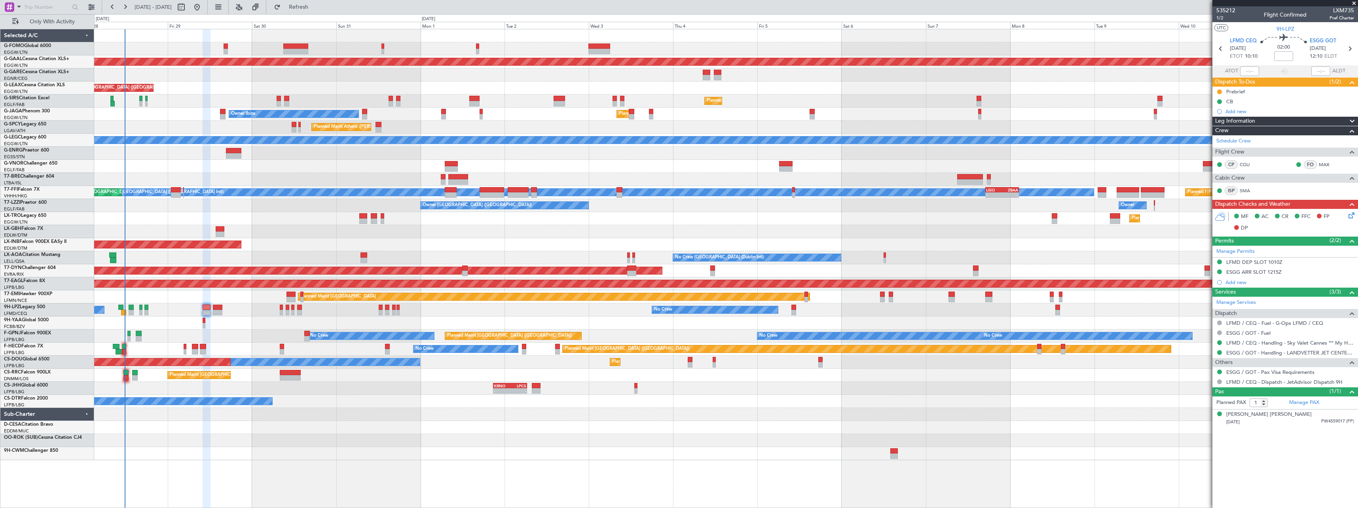
click at [218, 444] on div at bounding box center [726, 440] width 1264 height 13
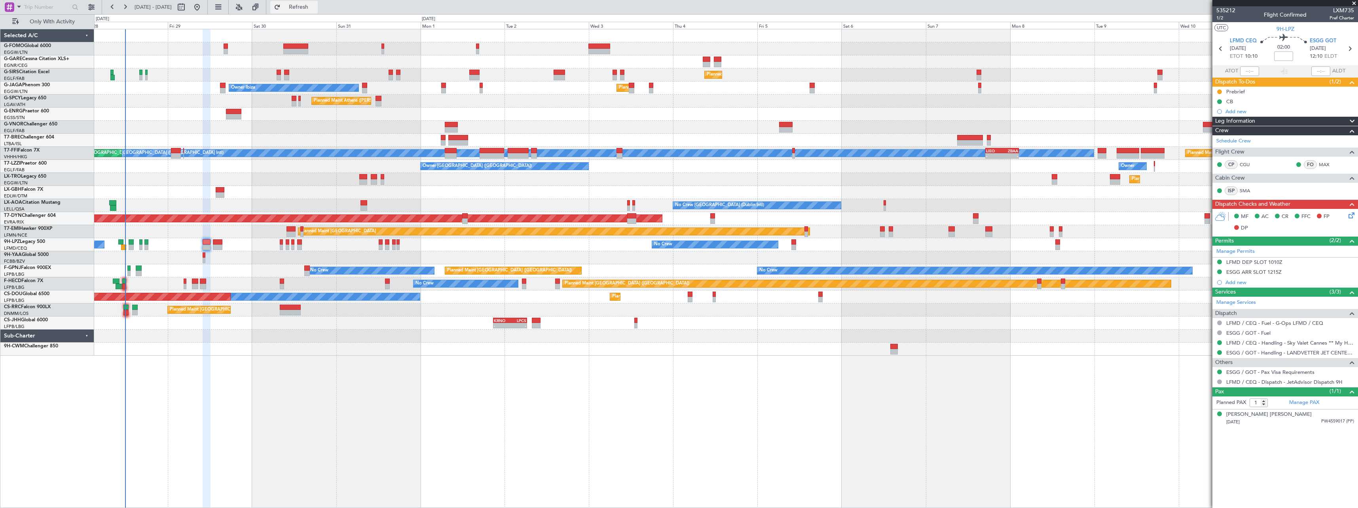
click at [315, 7] on span "Refresh" at bounding box center [298, 7] width 33 height 6
click at [315, 6] on span "Refresh" at bounding box center [298, 7] width 33 height 6
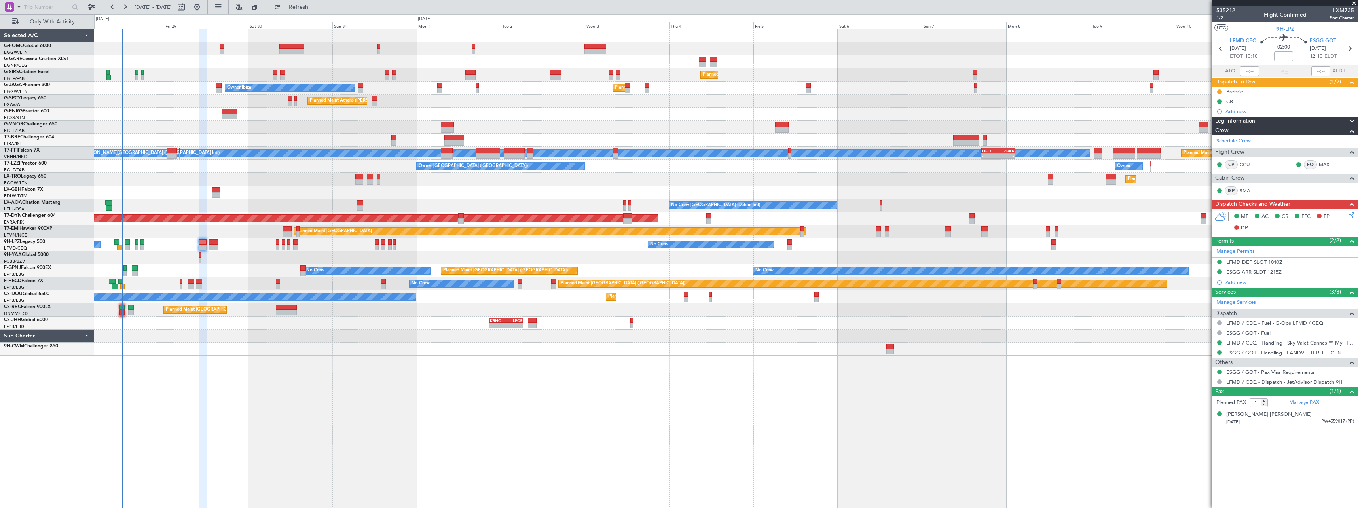
click at [185, 187] on div "Planned Maint Nice ([GEOGRAPHIC_DATA])" at bounding box center [726, 192] width 1264 height 13
click at [315, 4] on span "Refresh" at bounding box center [298, 7] width 33 height 6
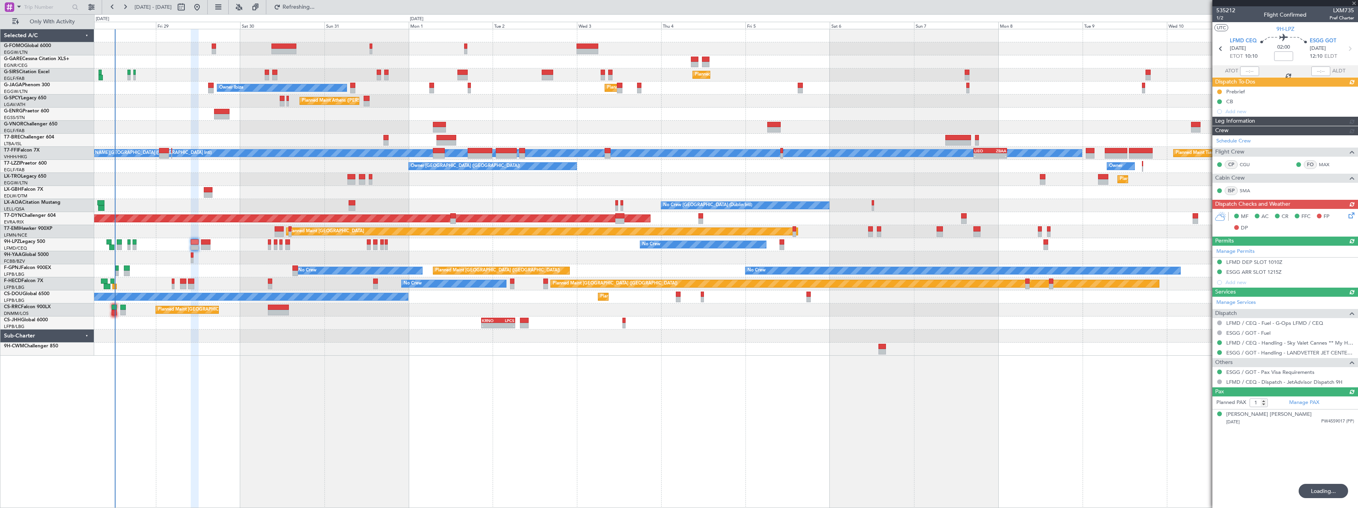
click at [256, 171] on div "Owner London (Farnborough) Owner Owner Unplanned Maint London (Farnborough)" at bounding box center [726, 166] width 1264 height 13
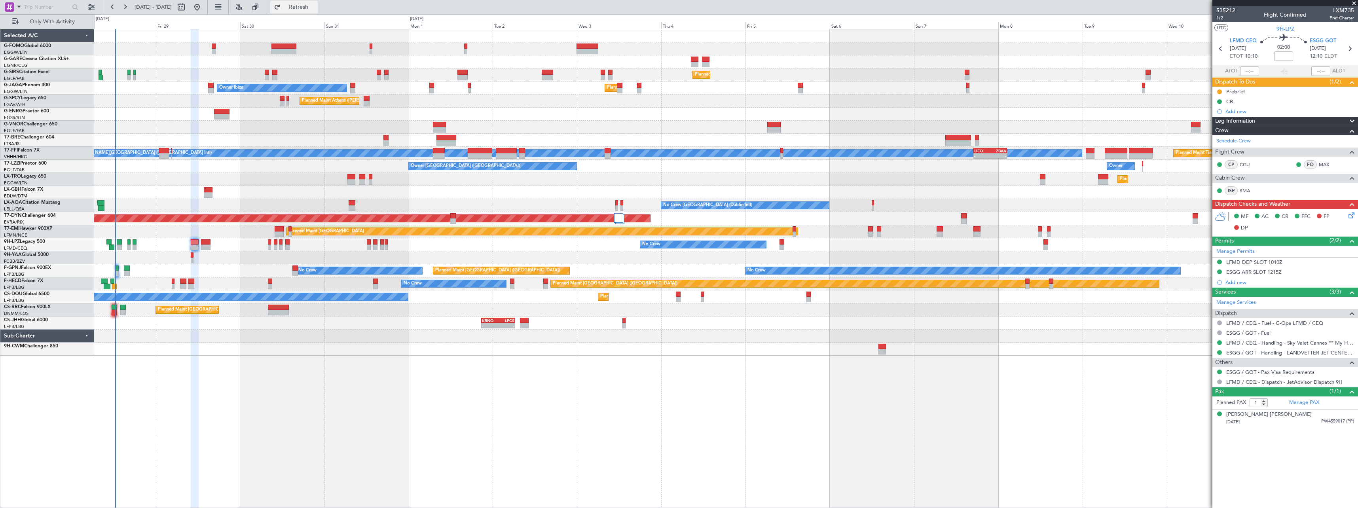
click at [315, 7] on span "Refresh" at bounding box center [298, 7] width 33 height 6
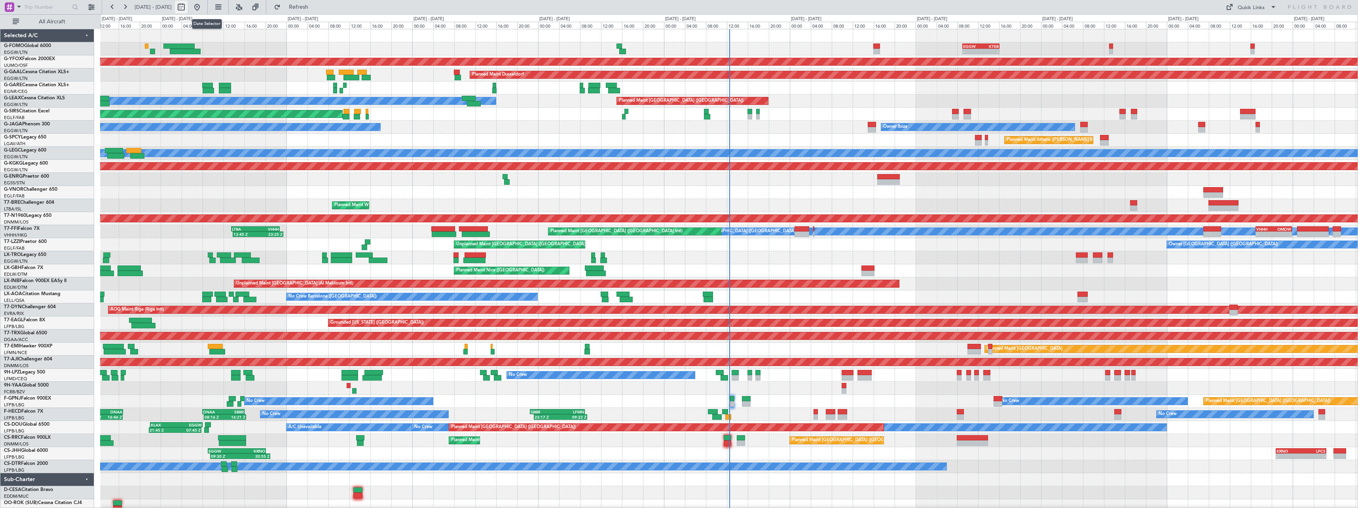
click at [188, 8] on button at bounding box center [181, 7] width 13 height 13
select select "8"
select select "2025"
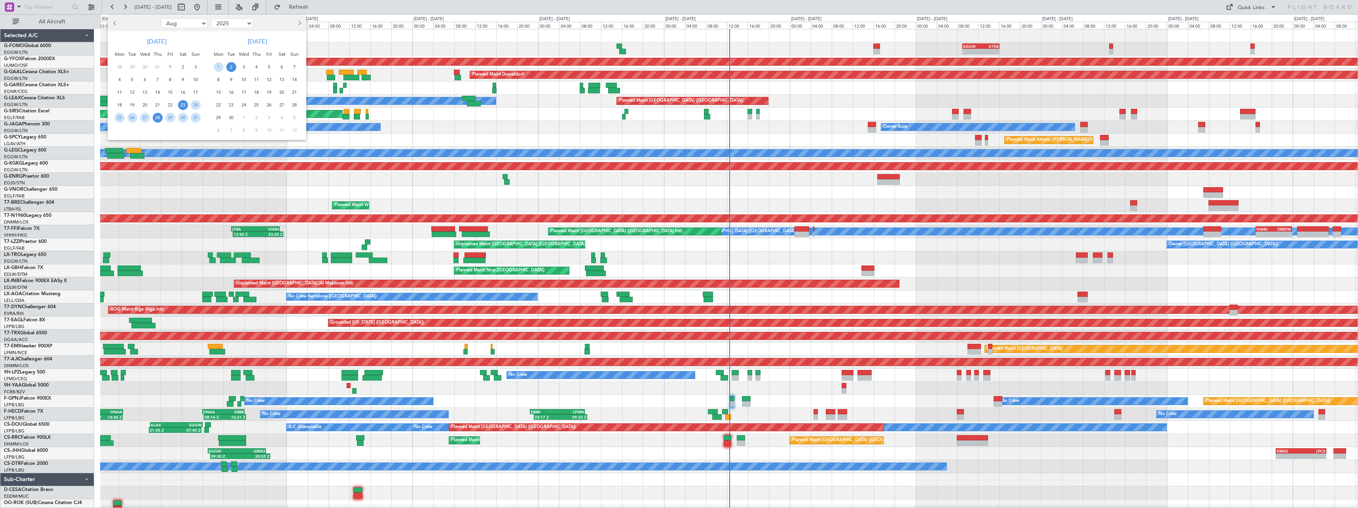
click at [156, 117] on span "28" at bounding box center [158, 118] width 10 height 10
click at [254, 80] on span "11" at bounding box center [257, 80] width 10 height 10
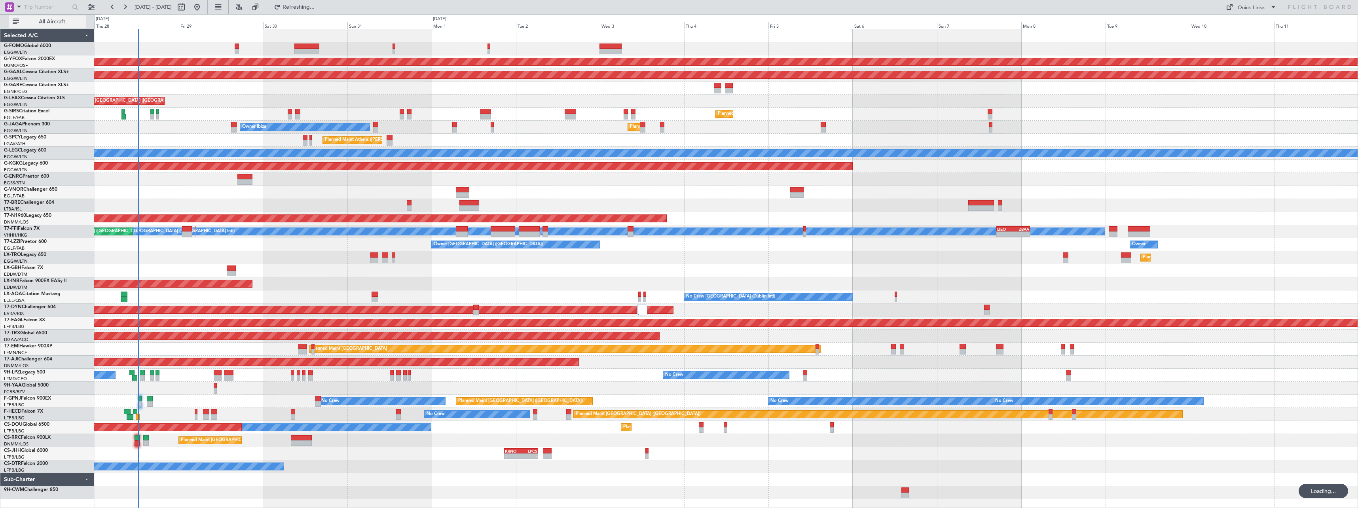
click at [54, 23] on span "All Aircraft" at bounding box center [52, 22] width 63 height 6
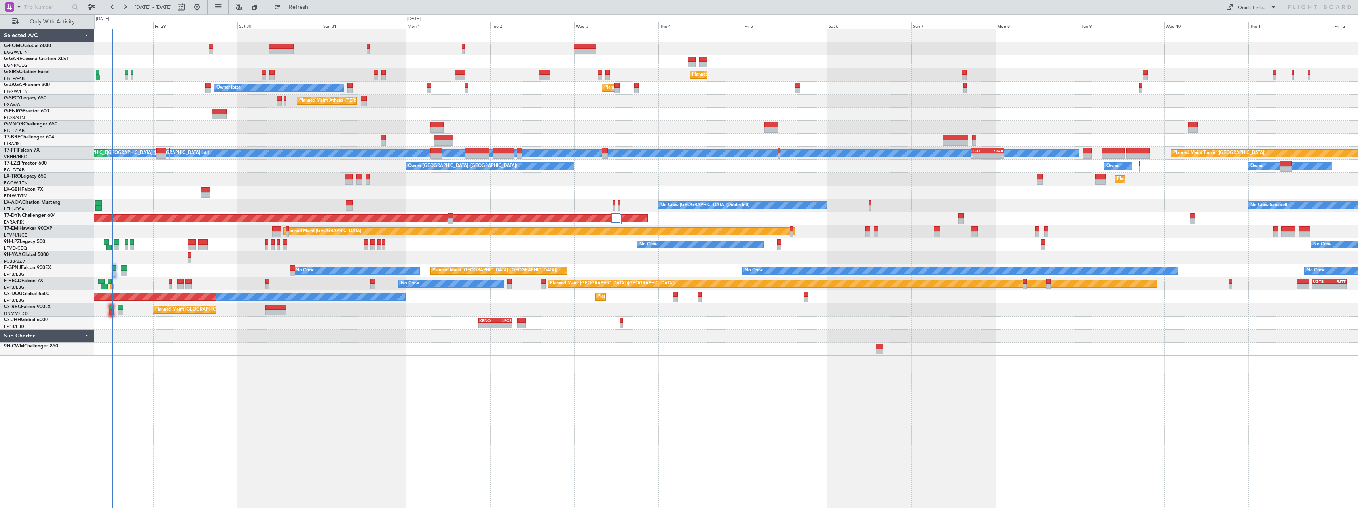
click at [344, 384] on div "Planned Maint London (Farnborough) Unplanned Maint Oxford (Kidlington) Planned …" at bounding box center [726, 268] width 1264 height 479
click at [315, 6] on span "Refresh" at bounding box center [298, 7] width 33 height 6
click at [315, 7] on span "Refresh" at bounding box center [298, 7] width 33 height 6
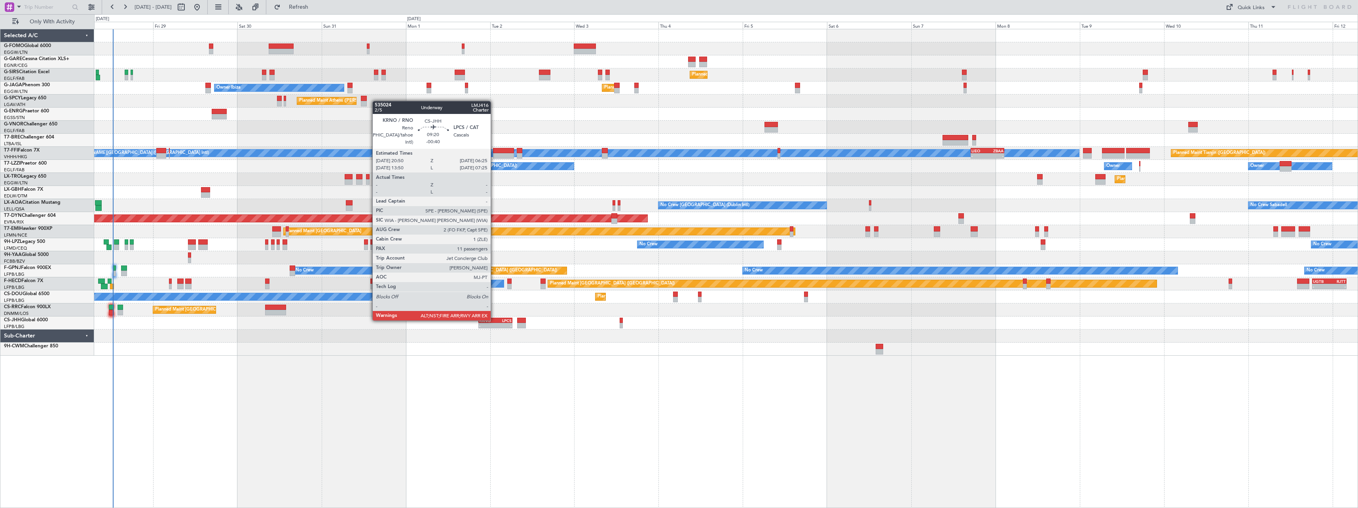
click at [494, 320] on div "KRNO" at bounding box center [487, 320] width 16 height 5
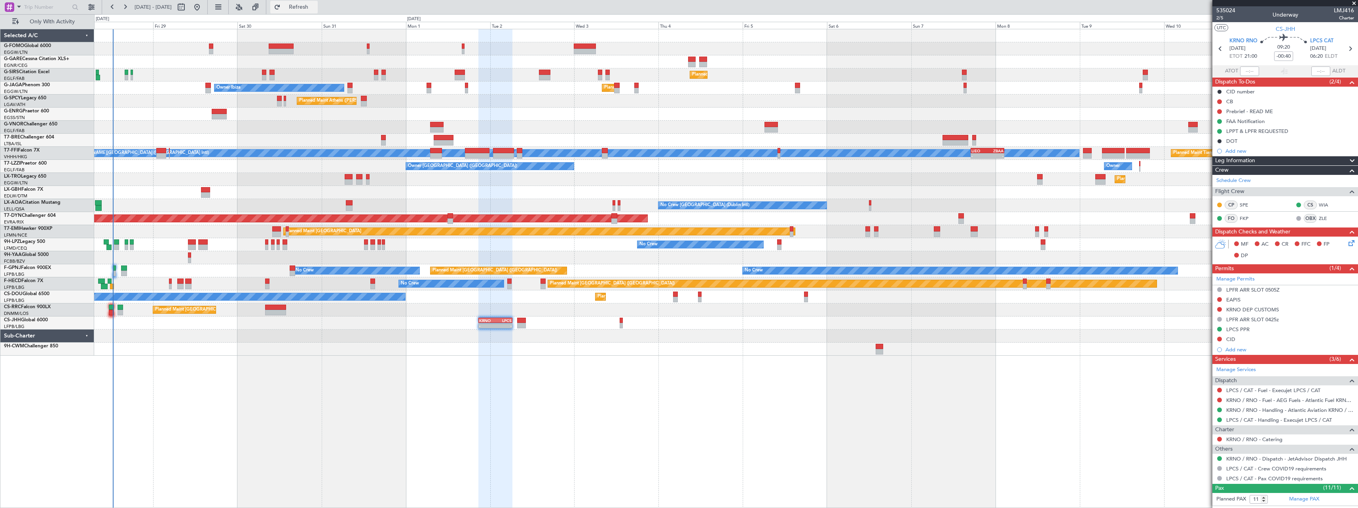
click at [315, 6] on span "Refresh" at bounding box center [298, 7] width 33 height 6
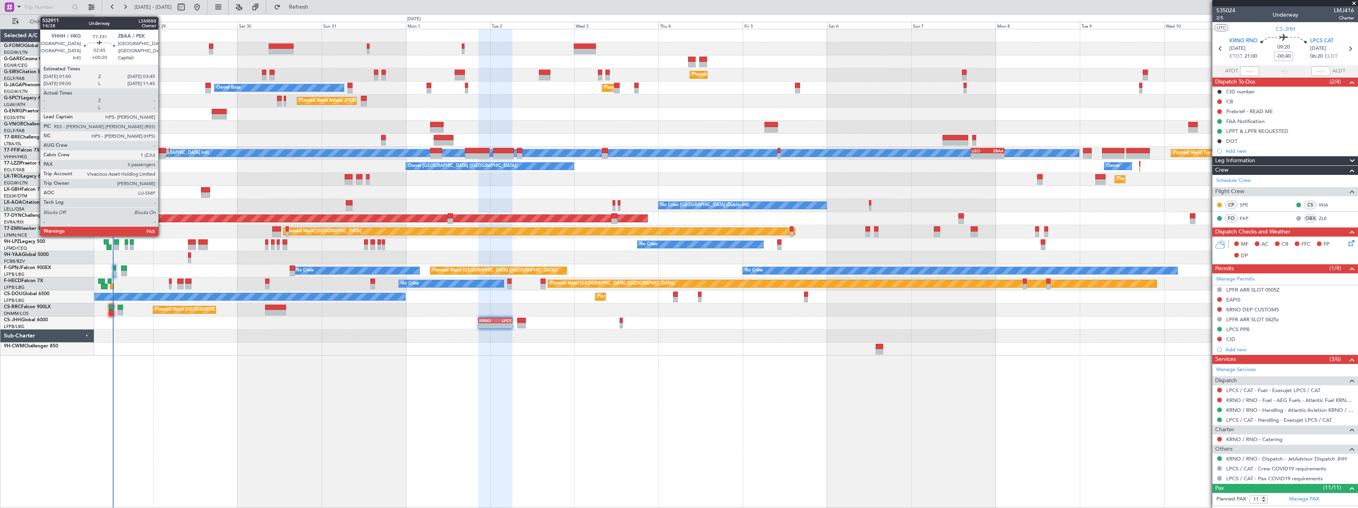
click at [162, 153] on div at bounding box center [161, 151] width 10 height 6
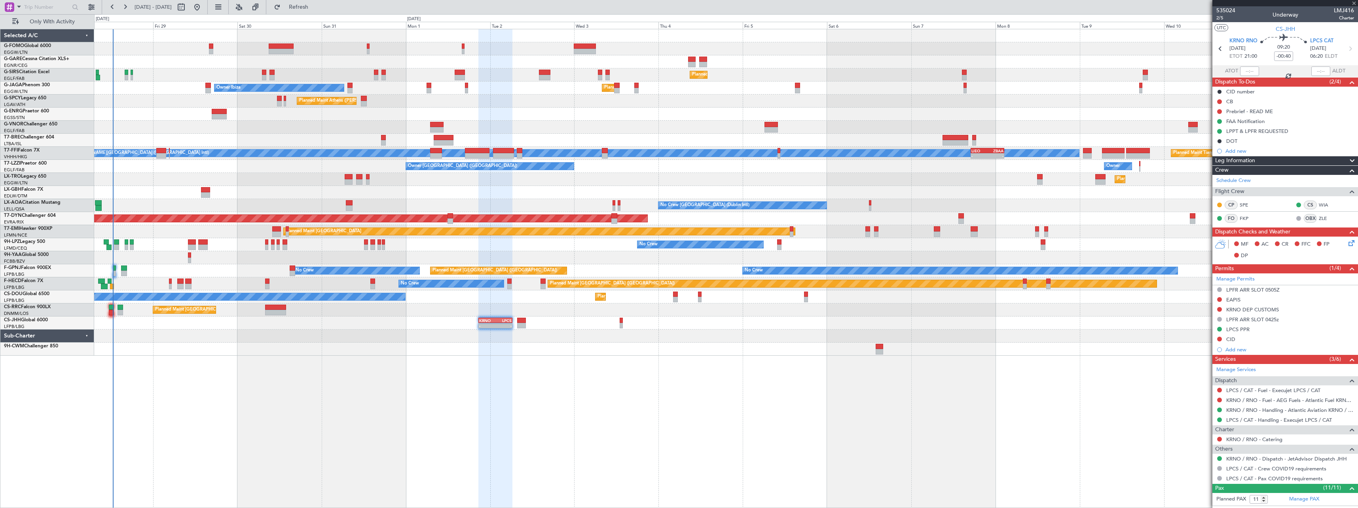
type input "+00:20"
type input "3"
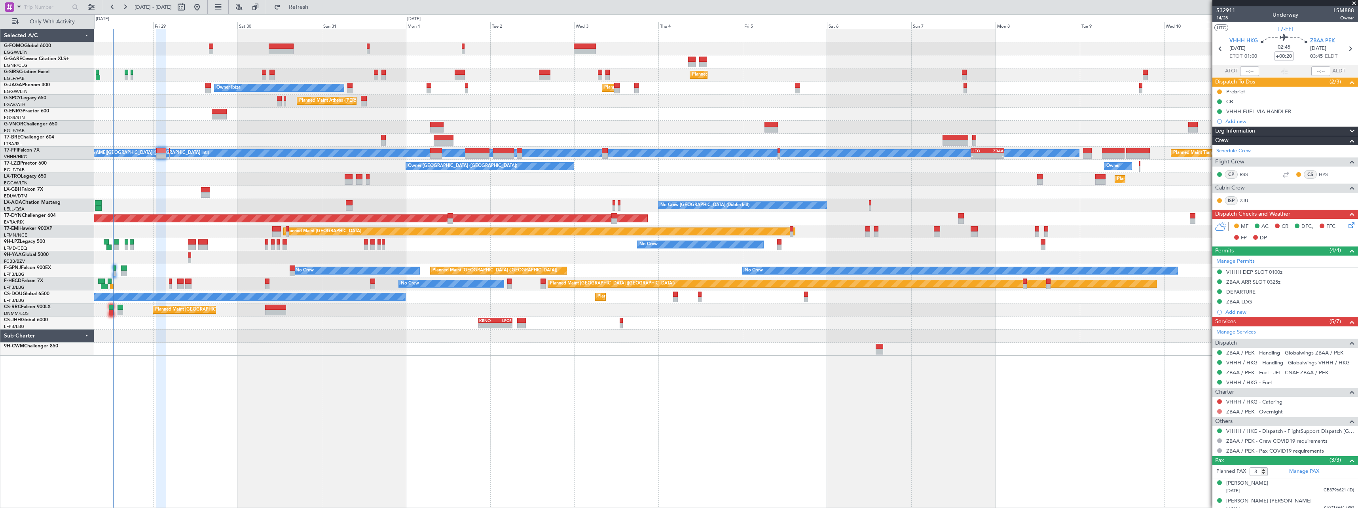
click at [1219, 412] on button at bounding box center [1219, 411] width 5 height 5
drag, startPoint x: 1193, startPoint y: 314, endPoint x: 1194, endPoint y: 331, distance: 17.0
click at [1192, 315] on span "Not Required" at bounding box center [1201, 317] width 32 height 8
click at [1221, 400] on button at bounding box center [1219, 401] width 5 height 5
click at [1196, 411] on span "Not Required" at bounding box center [1201, 413] width 32 height 8
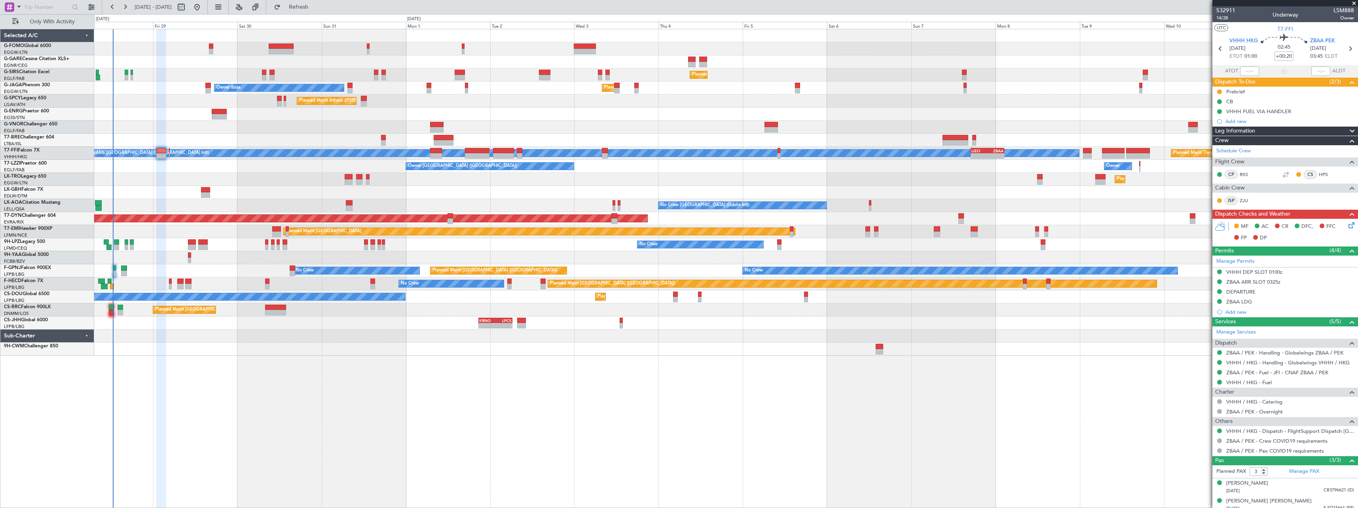
click at [1347, 226] on icon at bounding box center [1350, 224] width 6 height 6
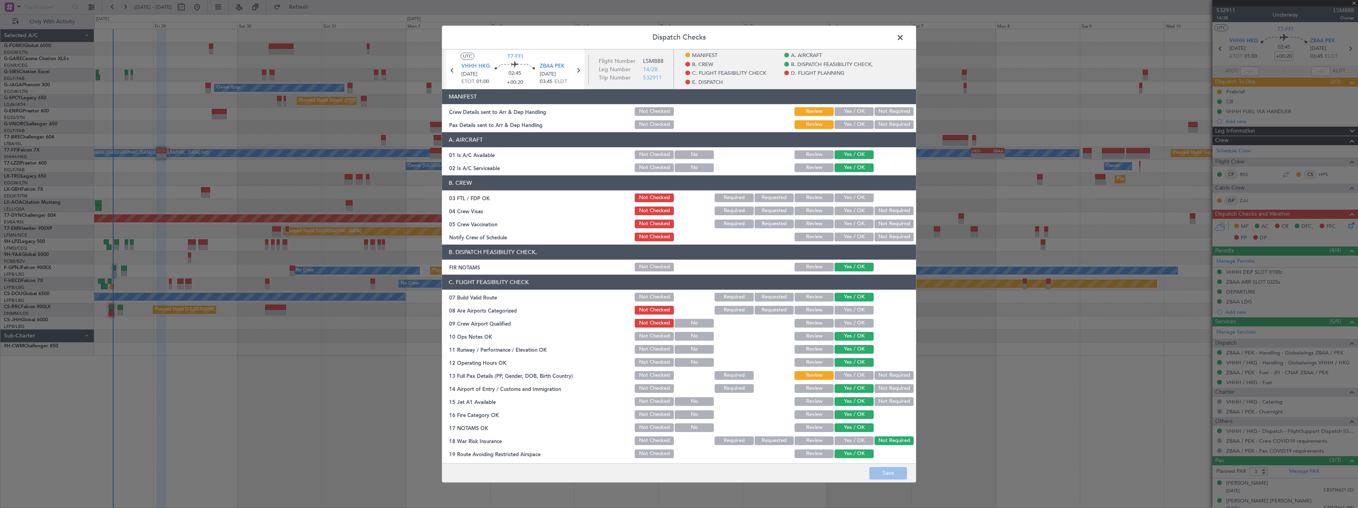
click at [845, 310] on button "Yes / OK" at bounding box center [854, 310] width 39 height 9
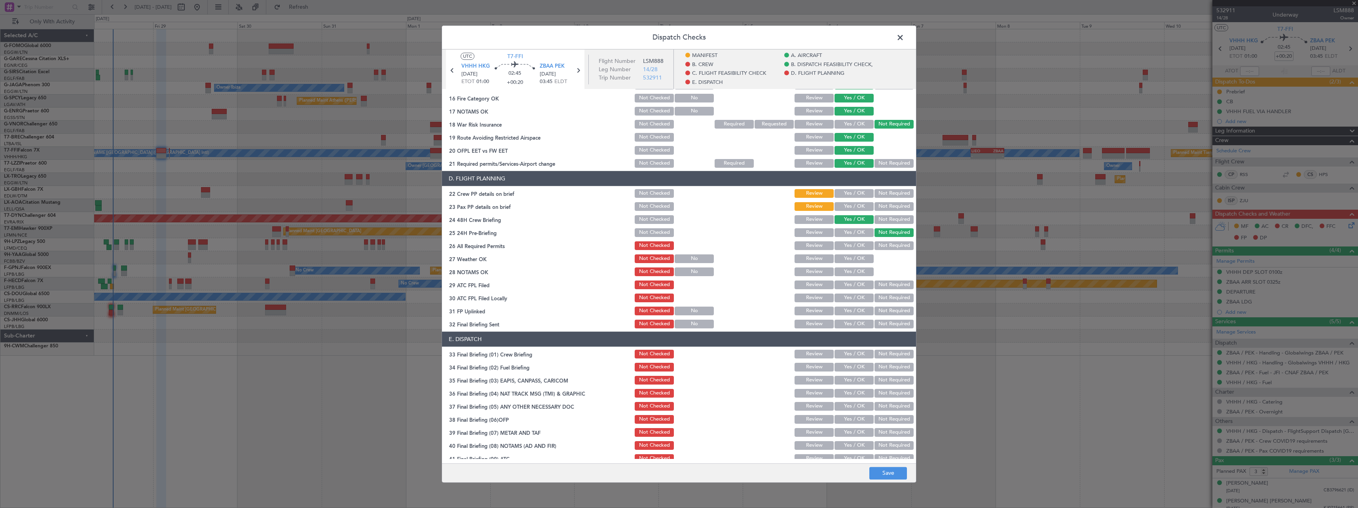
click at [839, 244] on button "Yes / OK" at bounding box center [854, 245] width 39 height 9
click at [882, 473] on button "Save" at bounding box center [888, 473] width 38 height 13
click at [904, 38] on span at bounding box center [904, 40] width 0 height 16
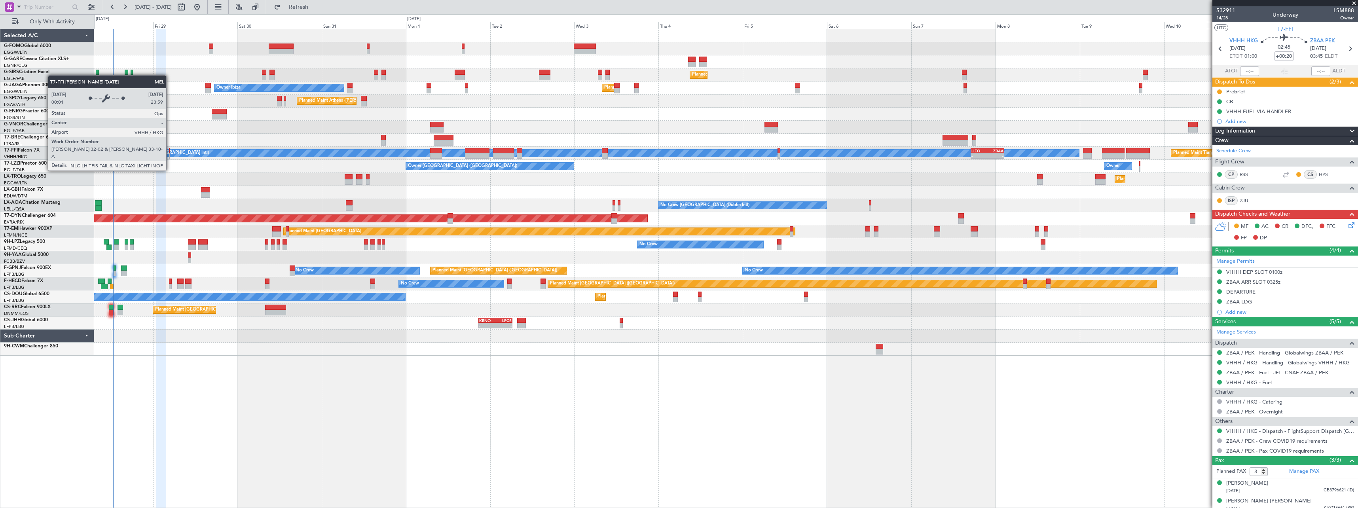
click at [170, 156] on div "[PERSON_NAME][GEOGRAPHIC_DATA] ([GEOGRAPHIC_DATA] Intl)" at bounding box center [574, 153] width 1010 height 7
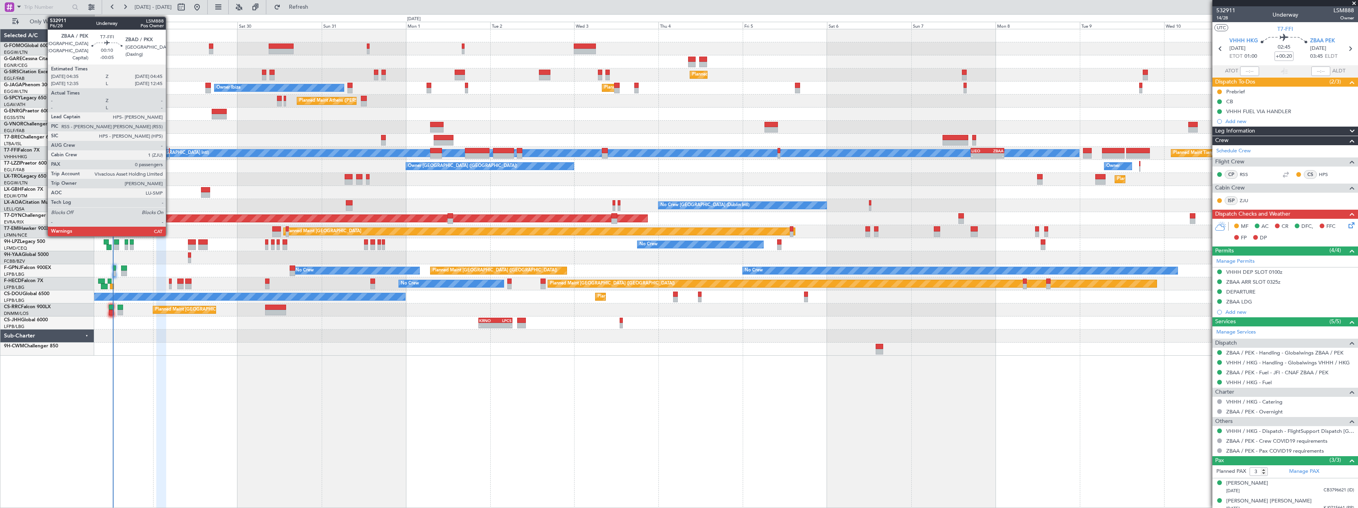
click at [169, 153] on div at bounding box center [169, 151] width 1 height 6
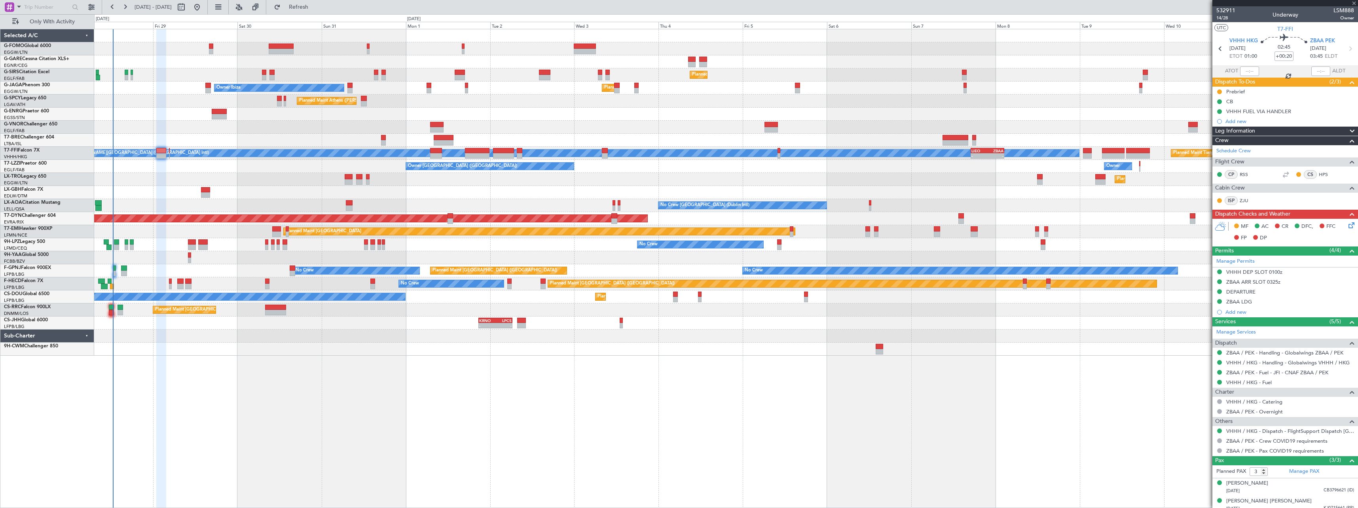
type input "-00:05"
type input "0"
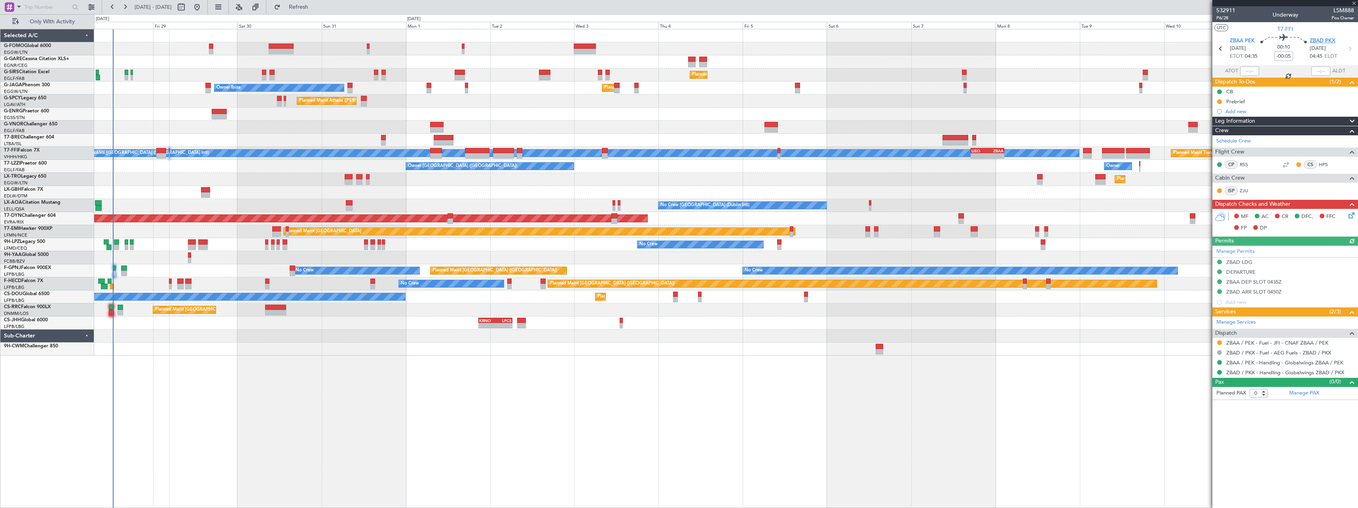
click at [1316, 39] on span "ZBAD PKX" at bounding box center [1323, 41] width 26 height 8
click at [315, 6] on span "Refresh" at bounding box center [298, 7] width 33 height 6
click at [315, 8] on span "Refresh" at bounding box center [298, 7] width 33 height 6
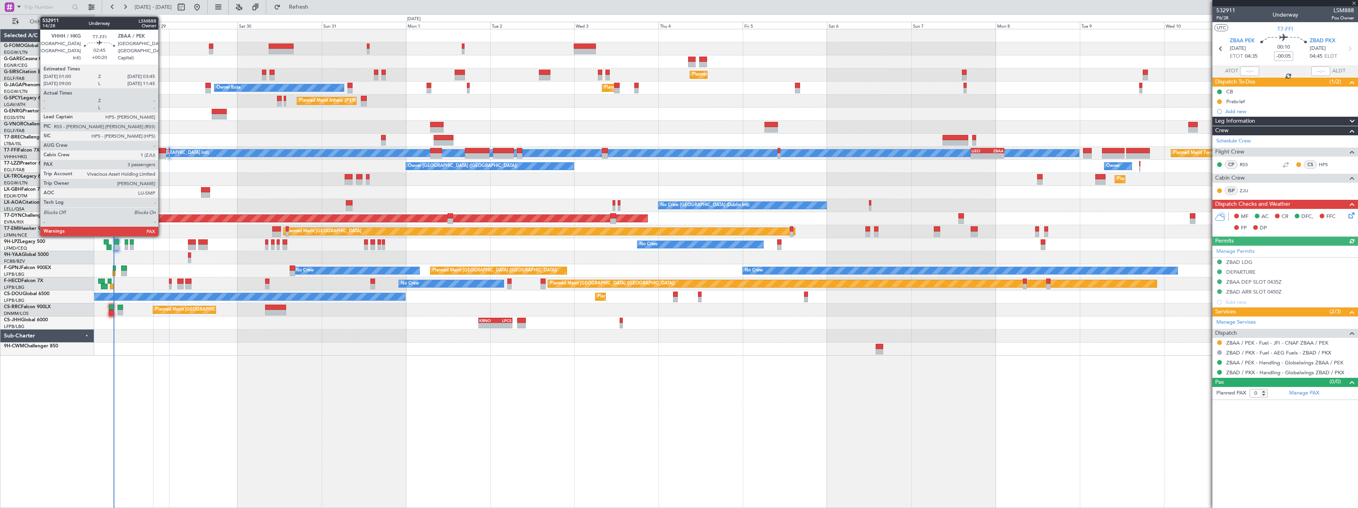
click at [162, 150] on div at bounding box center [161, 151] width 10 height 6
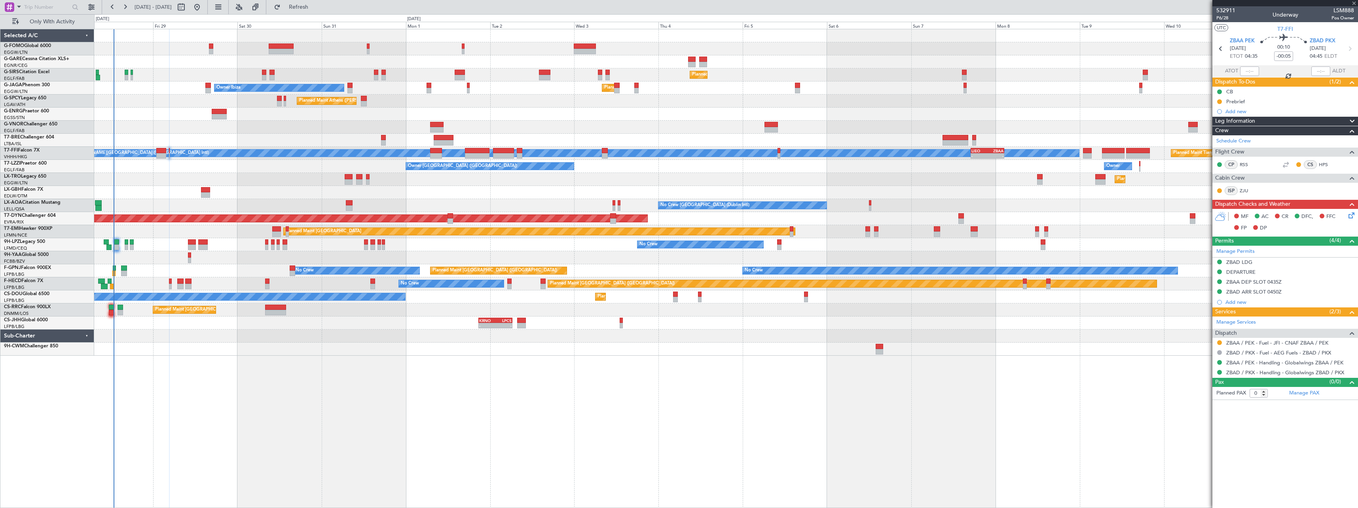
type input "+00:20"
type input "3"
